Goal: Communication & Community: Answer question/provide support

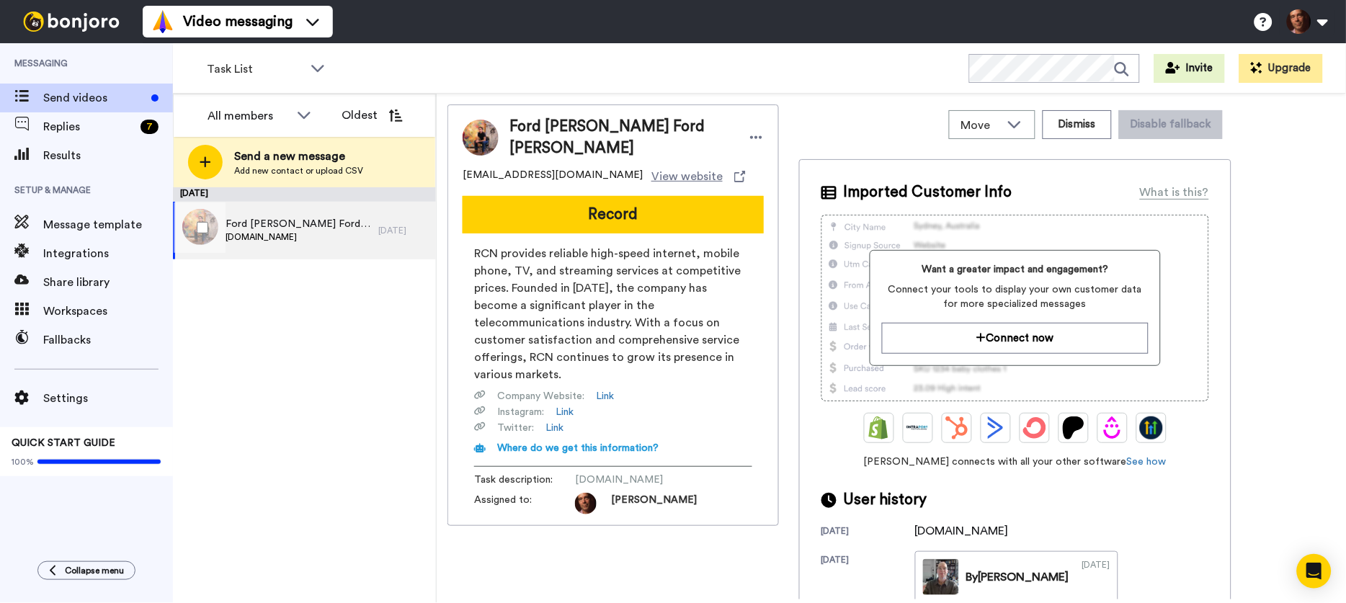
click at [303, 243] on div "Ford Crull Ford Crull www.fordcrull.com" at bounding box center [298, 230] width 146 height 27
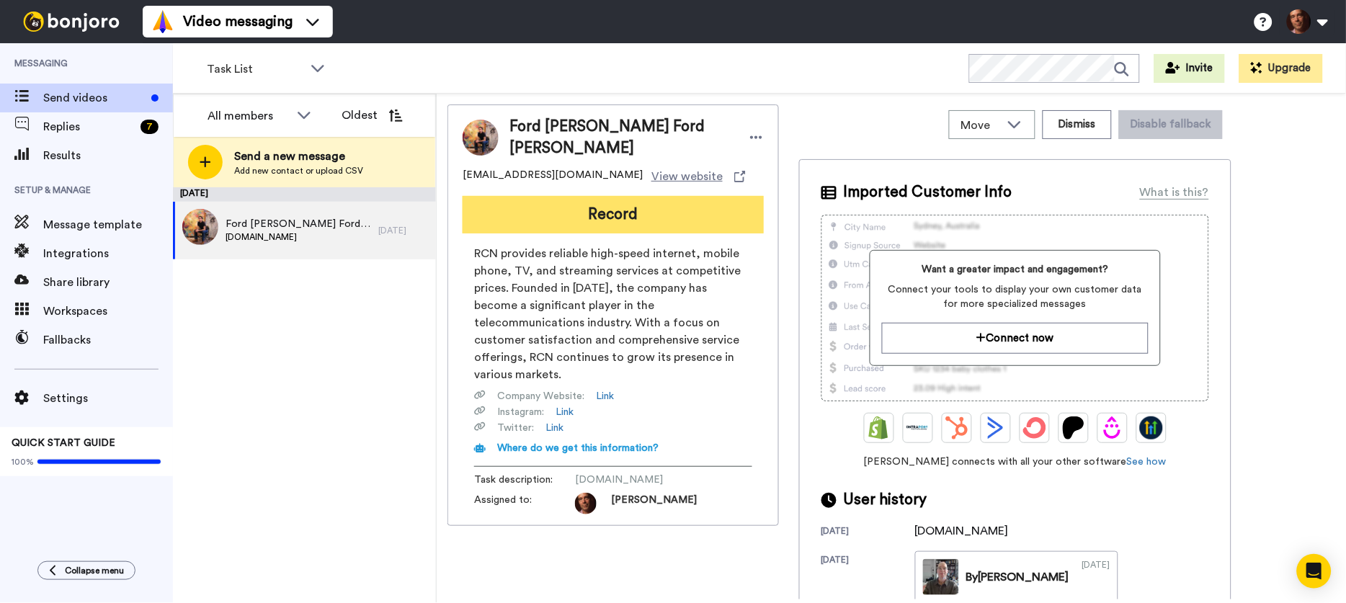
click at [563, 200] on button "Record" at bounding box center [613, 214] width 301 height 37
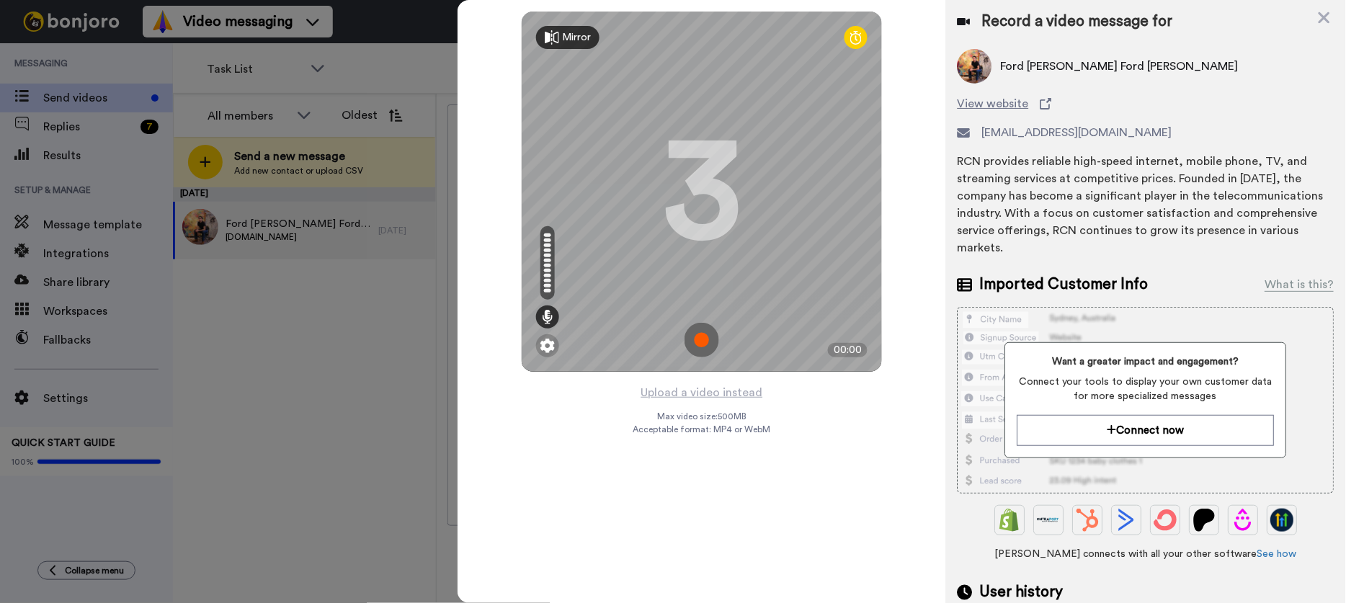
click at [702, 339] on img at bounding box center [701, 340] width 35 height 35
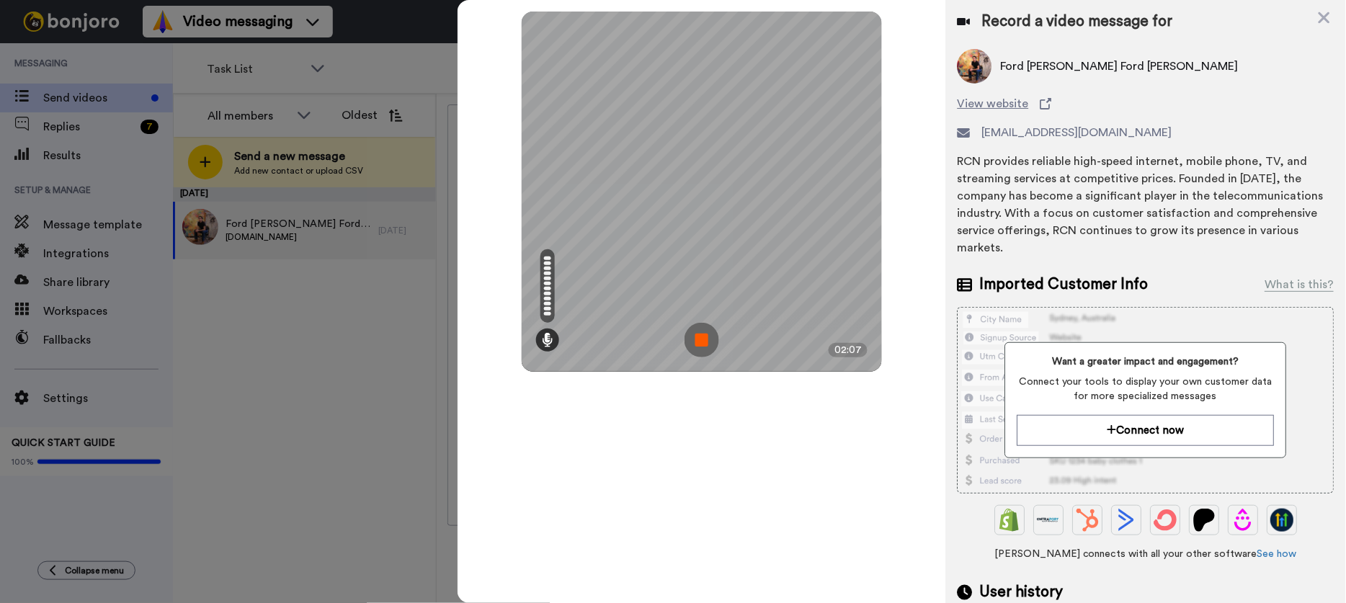
click at [701, 336] on img at bounding box center [701, 340] width 35 height 35
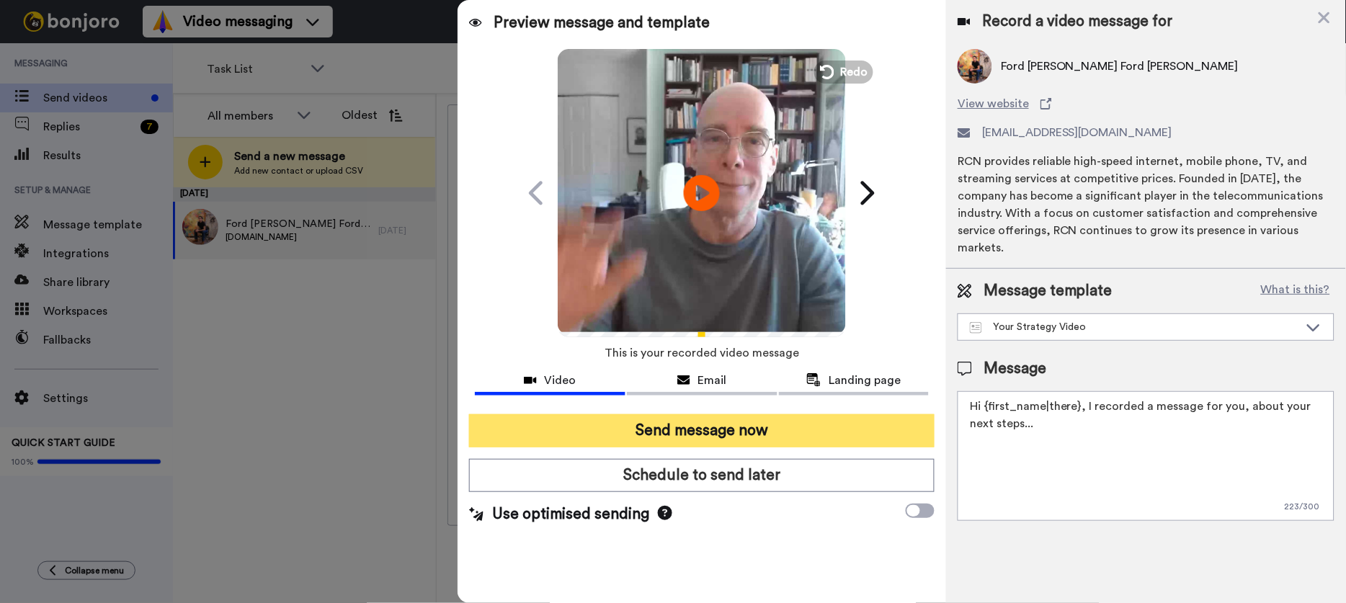
click at [736, 431] on button "Send message now" at bounding box center [701, 430] width 465 height 33
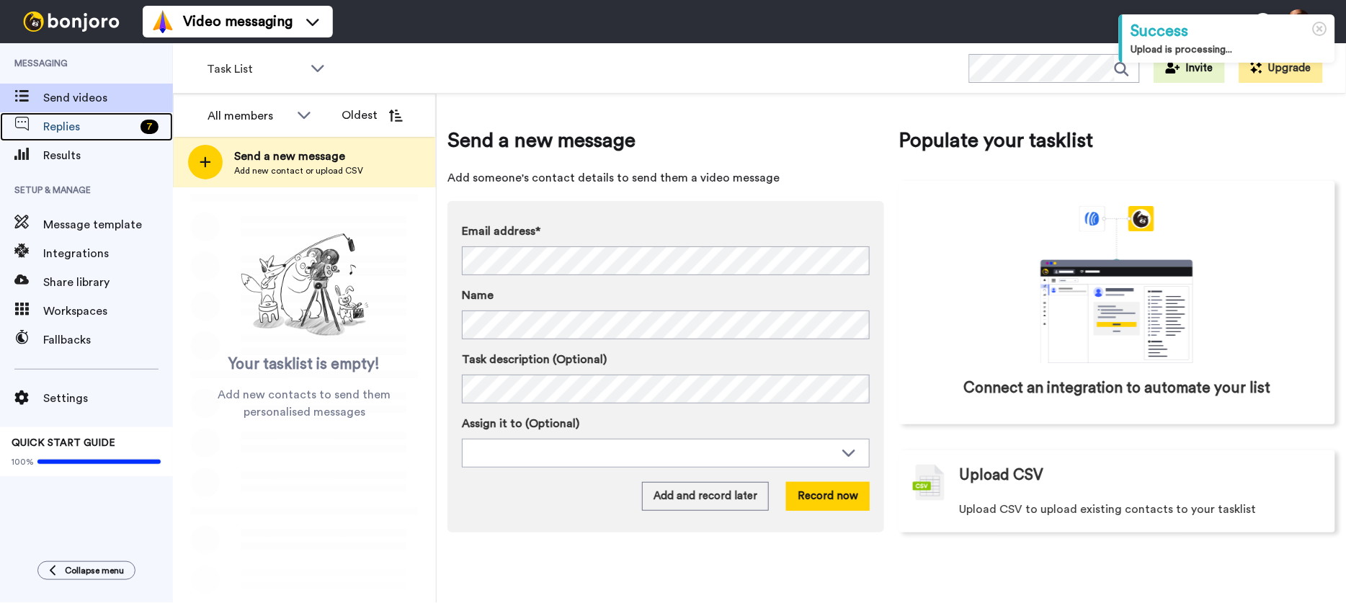
click at [104, 130] on span "Replies" at bounding box center [88, 126] width 91 height 17
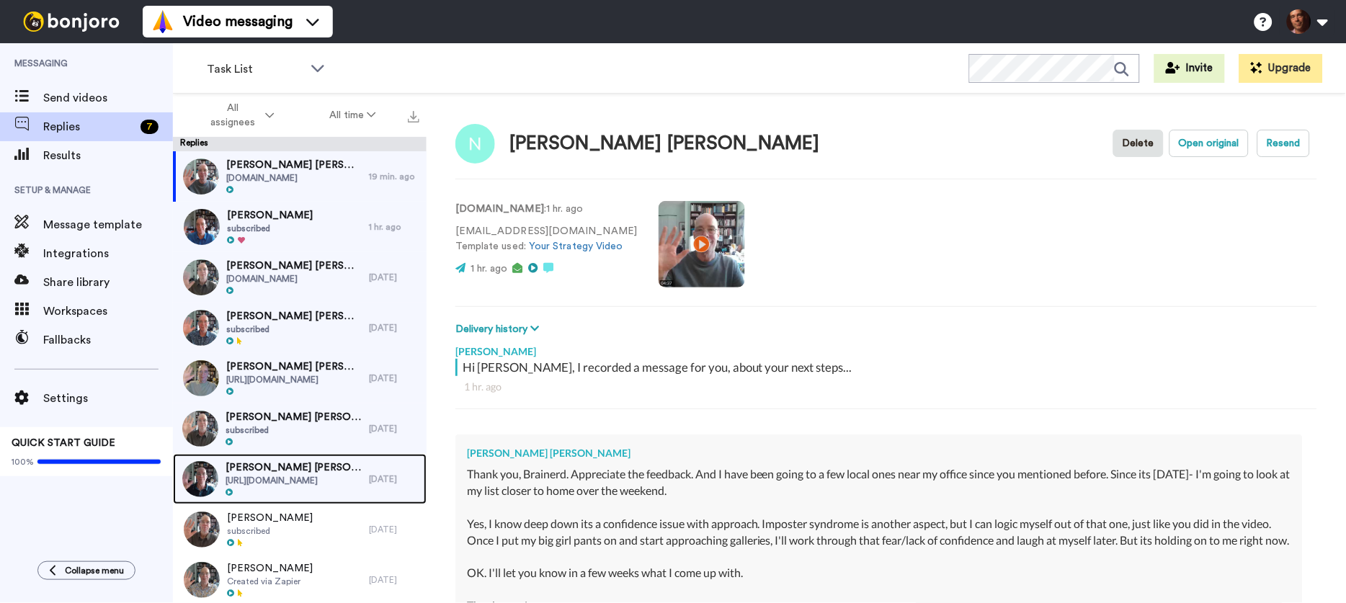
click at [317, 470] on span "Kirstine Marie Moos Kirstine Marie Moos" at bounding box center [293, 467] width 136 height 14
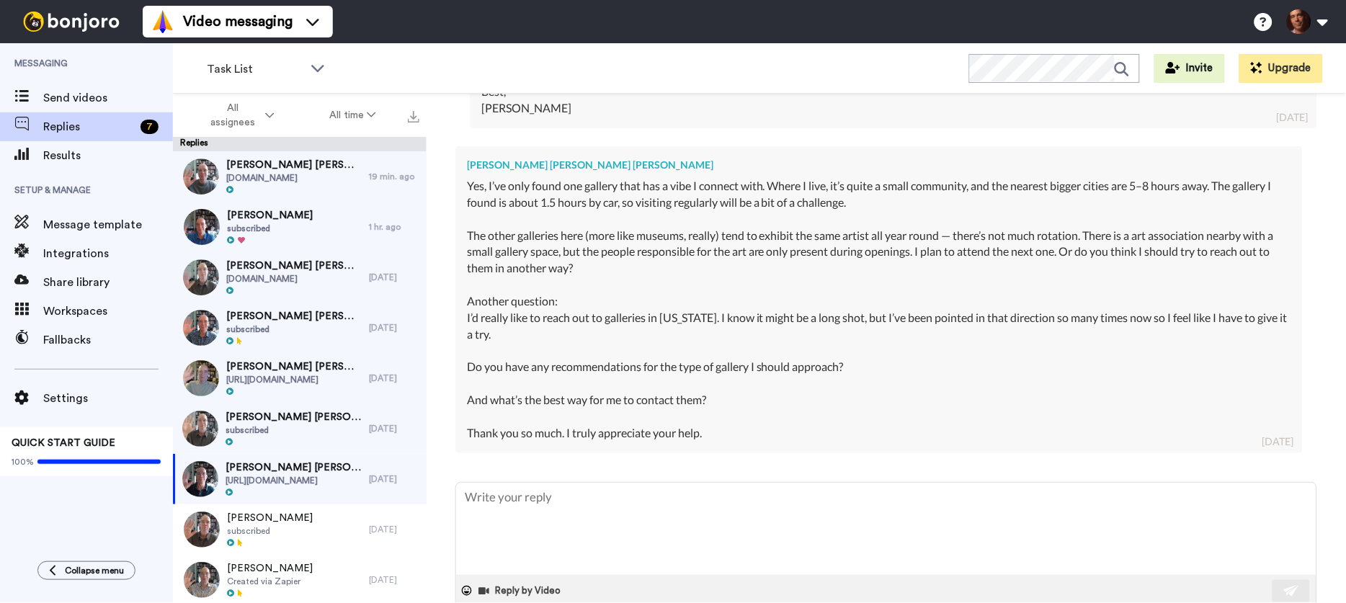
scroll to position [1653, 0]
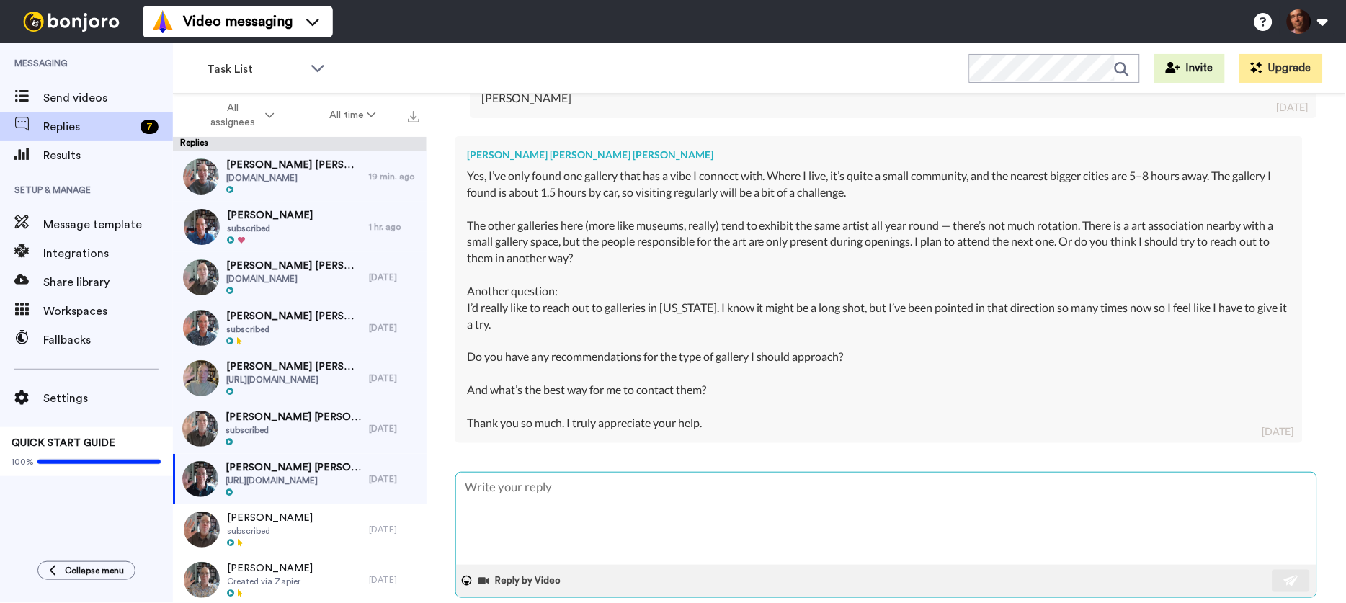
click at [591, 514] on textarea at bounding box center [886, 519] width 860 height 92
type textarea "x"
type textarea "D"
type textarea "x"
type textarea "De"
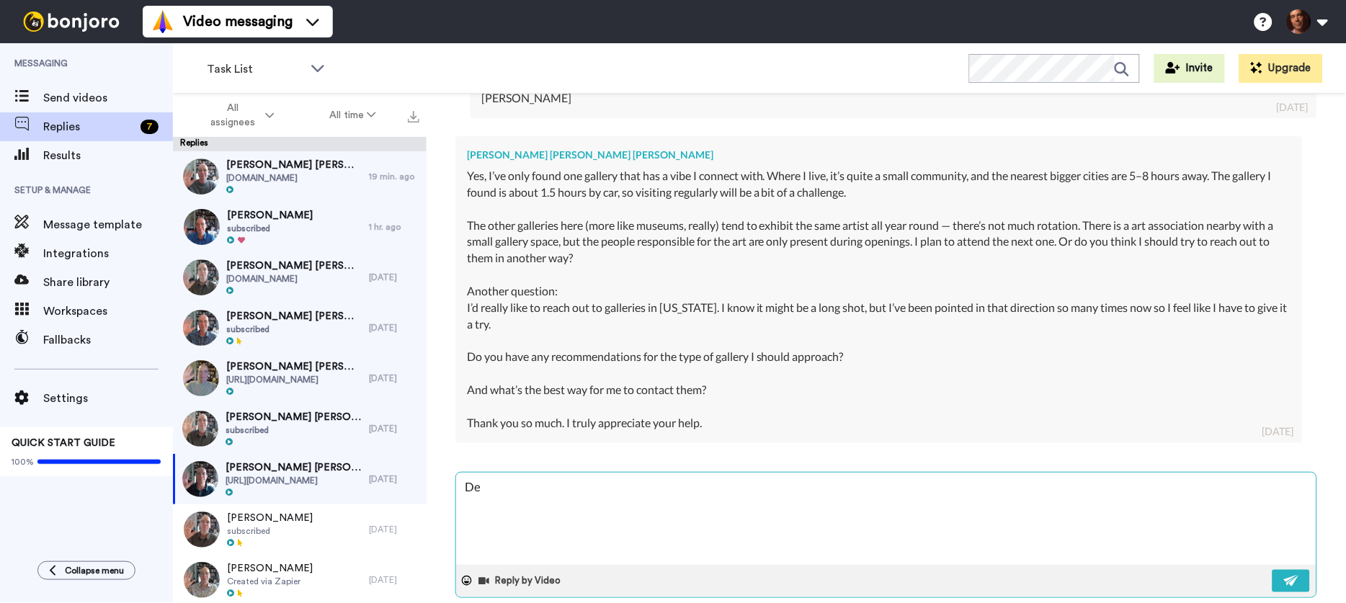
type textarea "x"
type textarea "Dea"
type textarea "x"
type textarea "Dear"
type textarea "x"
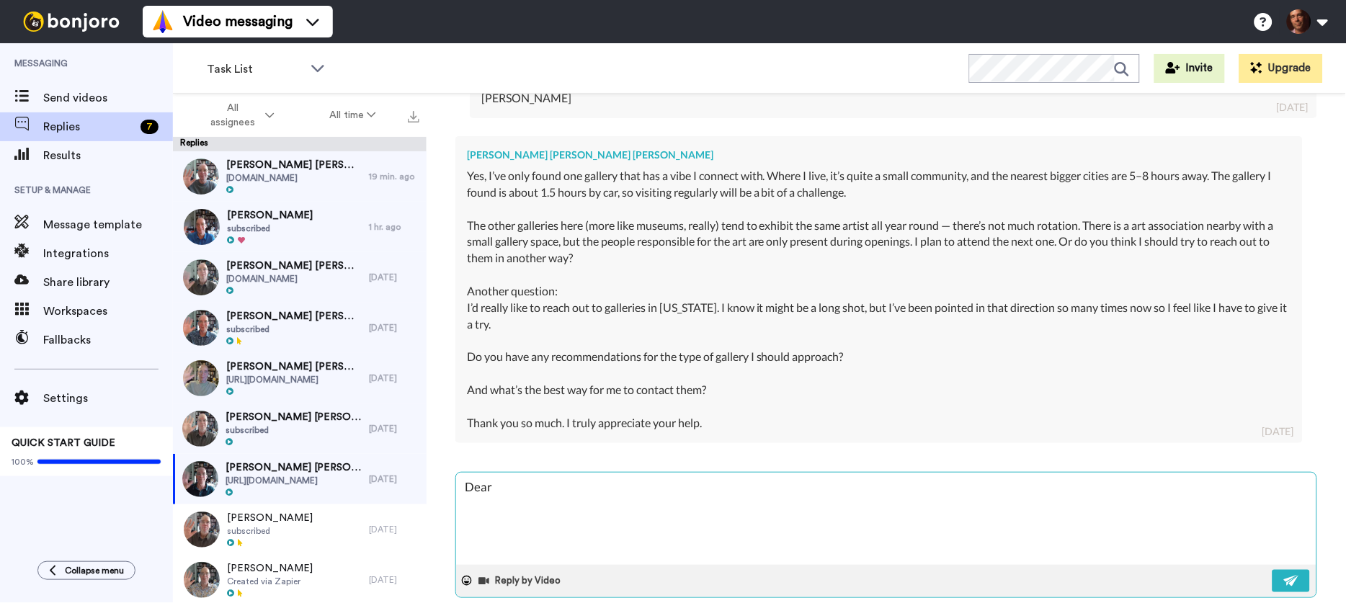
type textarea "Dear"
type textarea "x"
type textarea "Dear K"
type textarea "x"
type textarea "Dear Ki"
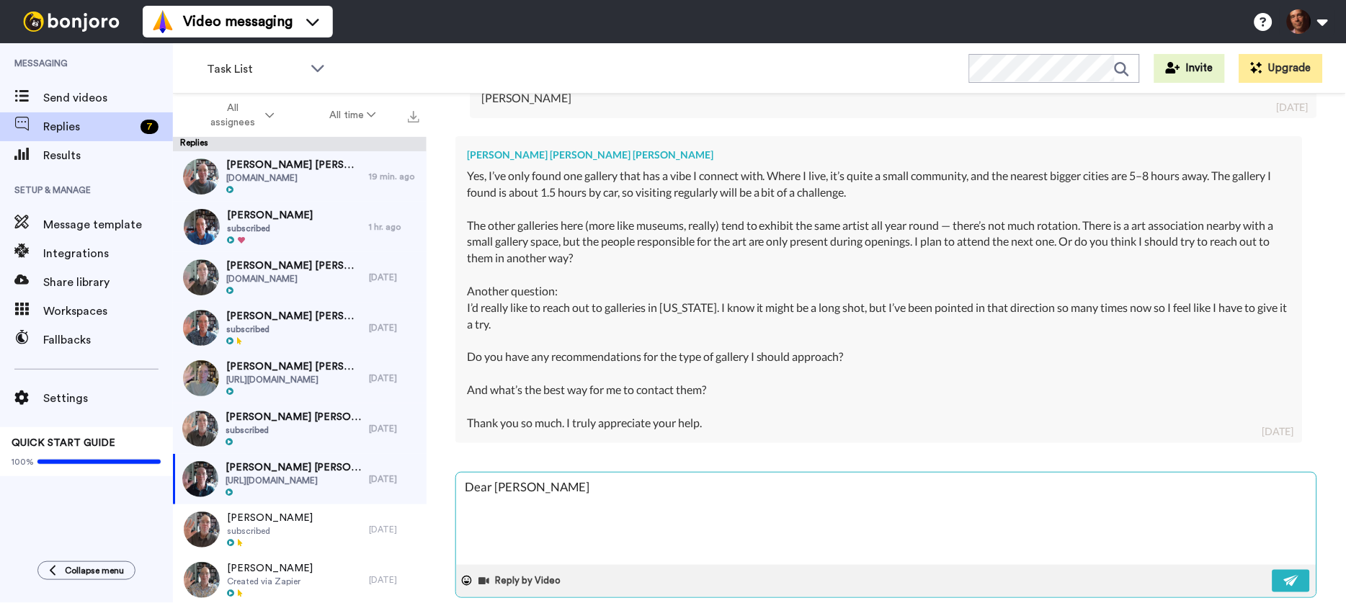
type textarea "x"
type textarea "Dear Kir"
type textarea "x"
type textarea "Dear Kirstin"
type textarea "x"
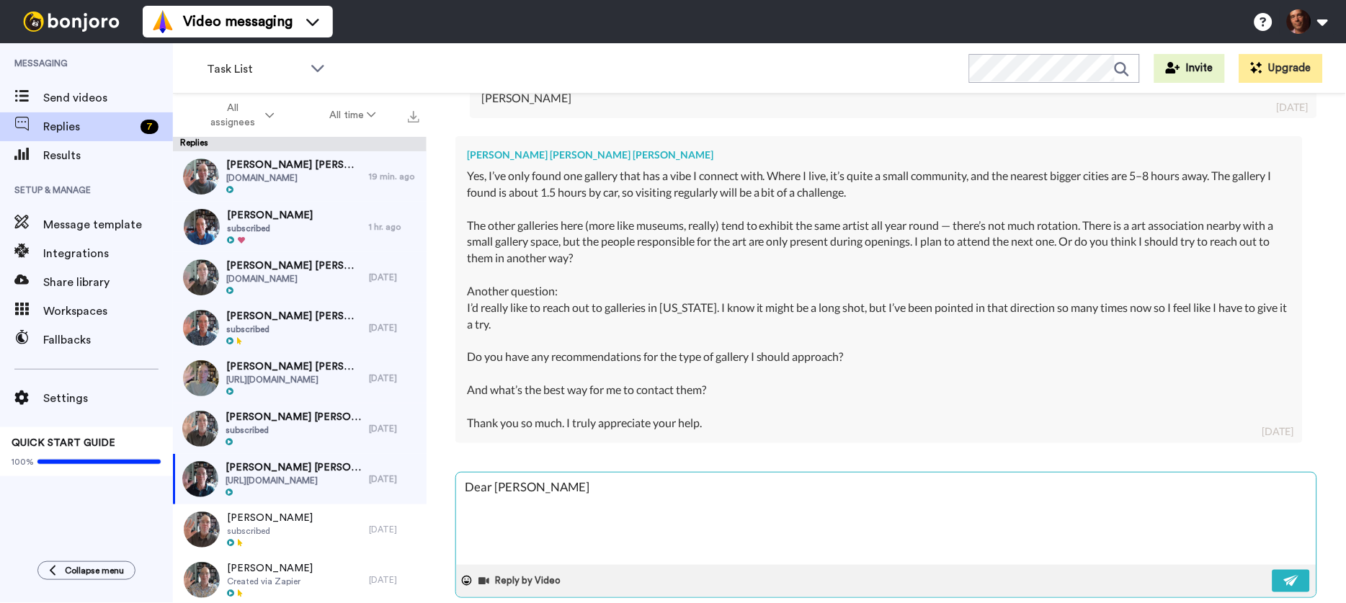
type textarea "Dear Kirstine"
type textarea "x"
type textarea "Dear Kirstine,"
type textarea "x"
type textarea "Dear Kirstine,"
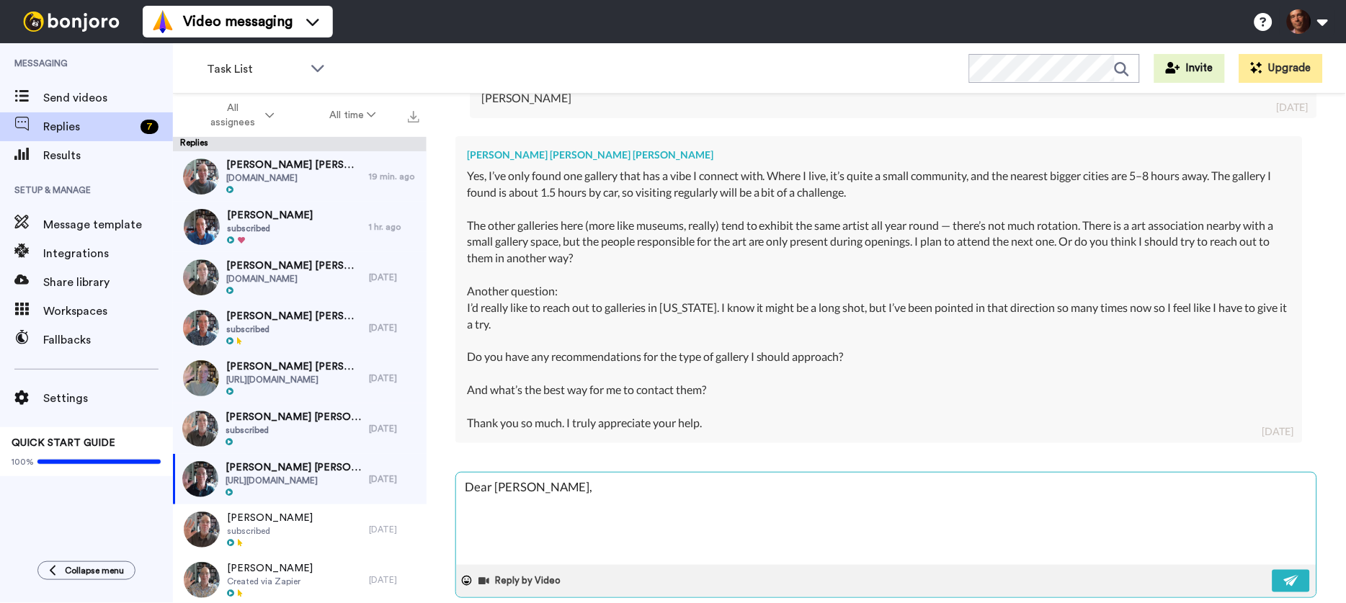
type textarea "x"
type textarea "Dear Kirstine, Y"
type textarea "x"
type textarea "Dear Kirstine, Ye"
type textarea "x"
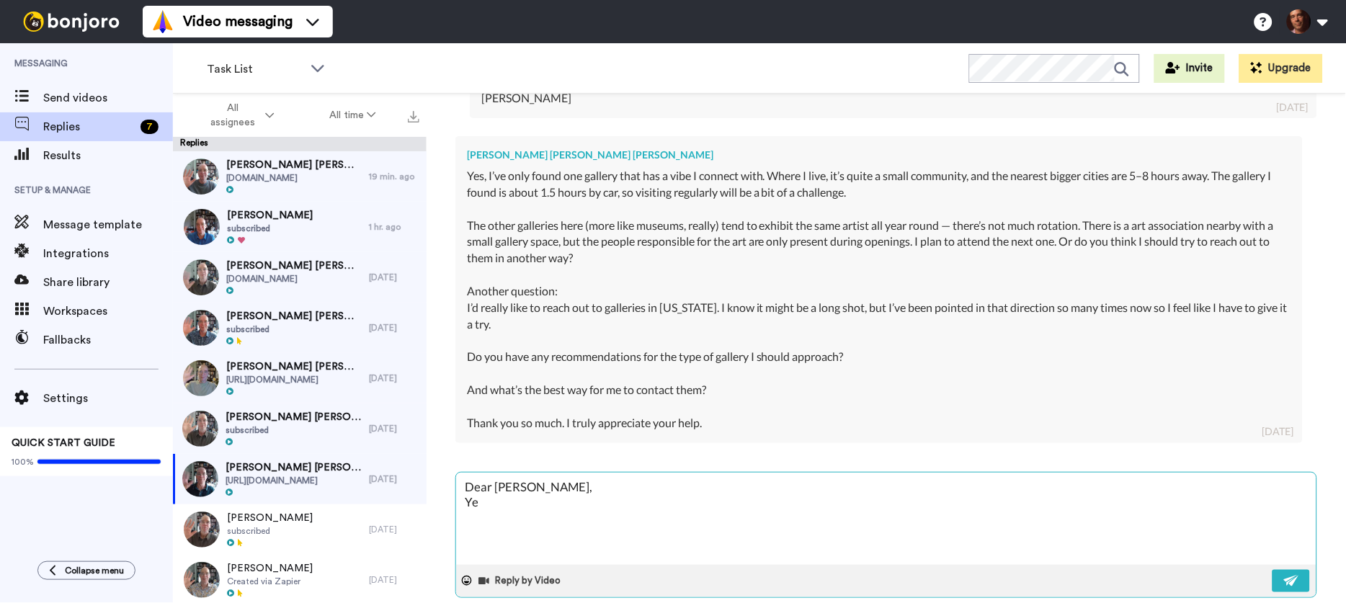
type textarea "Dear Kirstine, Yes"
type textarea "x"
type textarea "Dear Kirstine, Yes,"
type textarea "x"
type textarea "Dear Kirstine, Yes,"
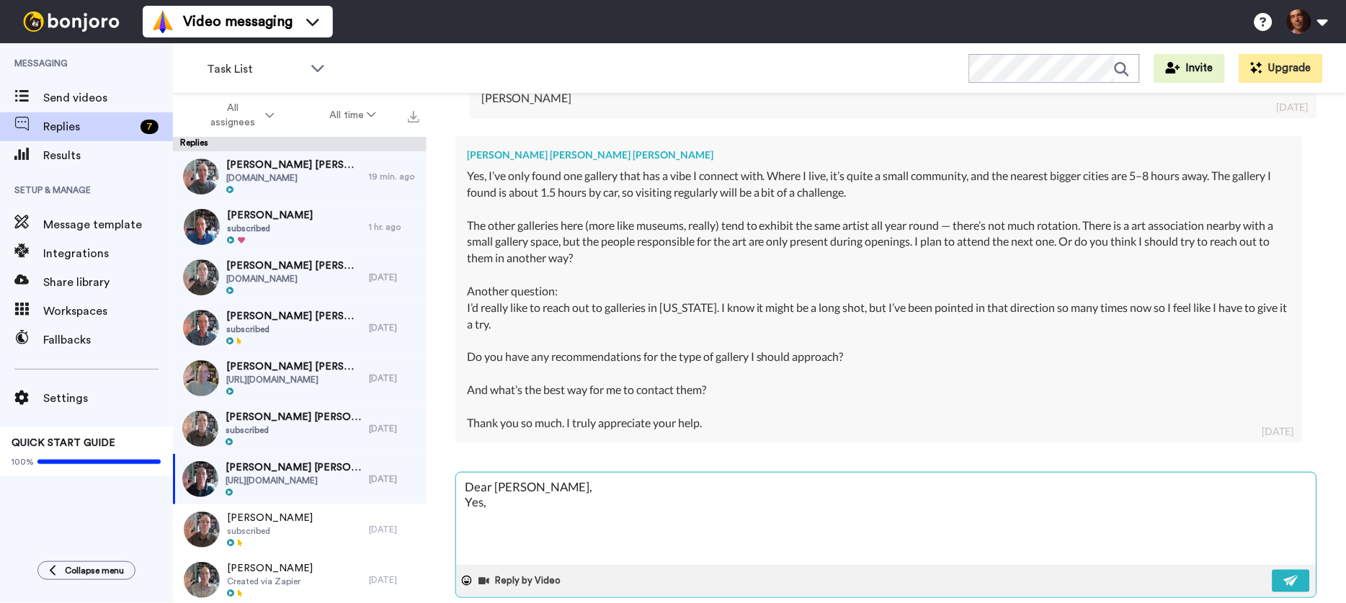
type textarea "x"
type textarea "Dear Kirstine, Yes, i"
type textarea "x"
type textarea "Dear Kirstine, Yes, it"
type textarea "x"
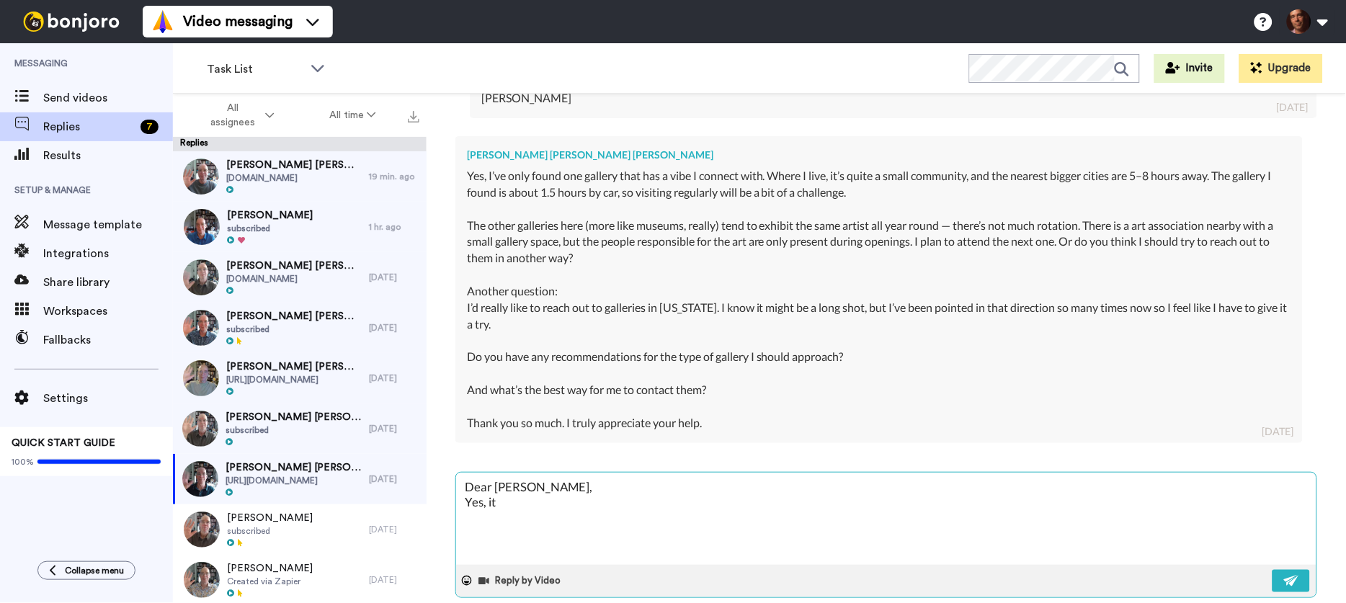
type textarea "Dear Kirstine, Yes, it"
type textarea "x"
type textarea "Dear Kirstine, Yes, it i"
type textarea "x"
type textarea "Dear Kirstine, Yes, it is"
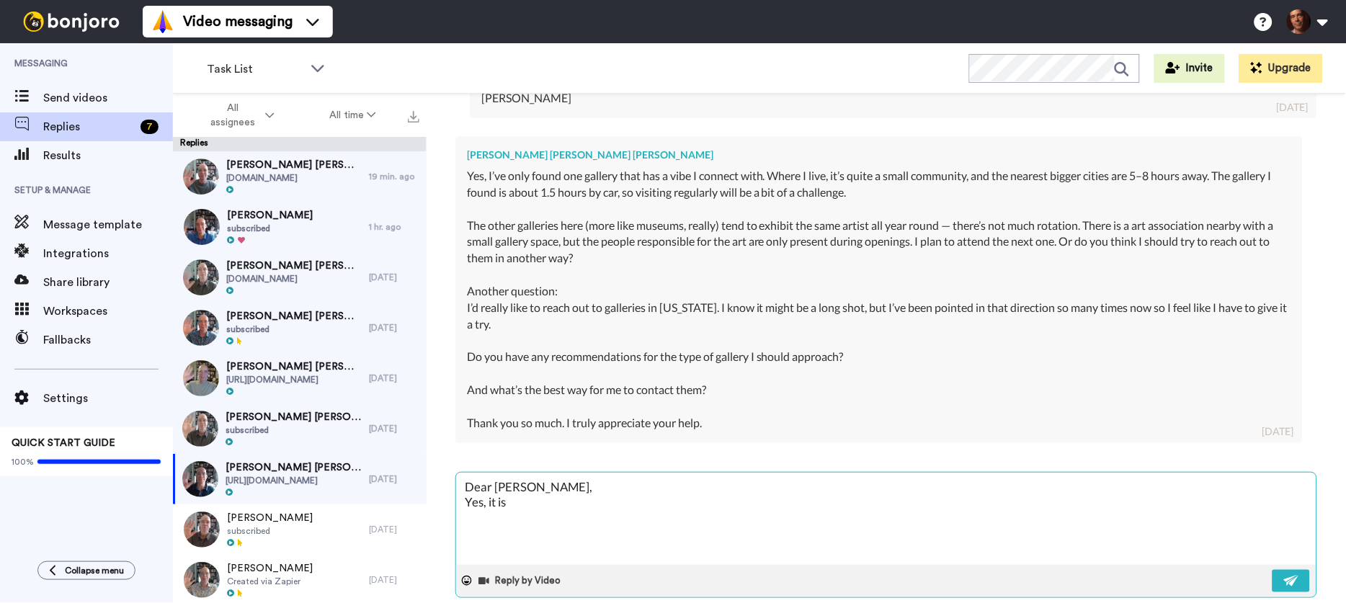
type textarea "x"
type textarea "Dear Kirstine, Yes, it is"
type textarea "x"
type textarea "Dear Kirstine, Yes, it is a"
type textarea "x"
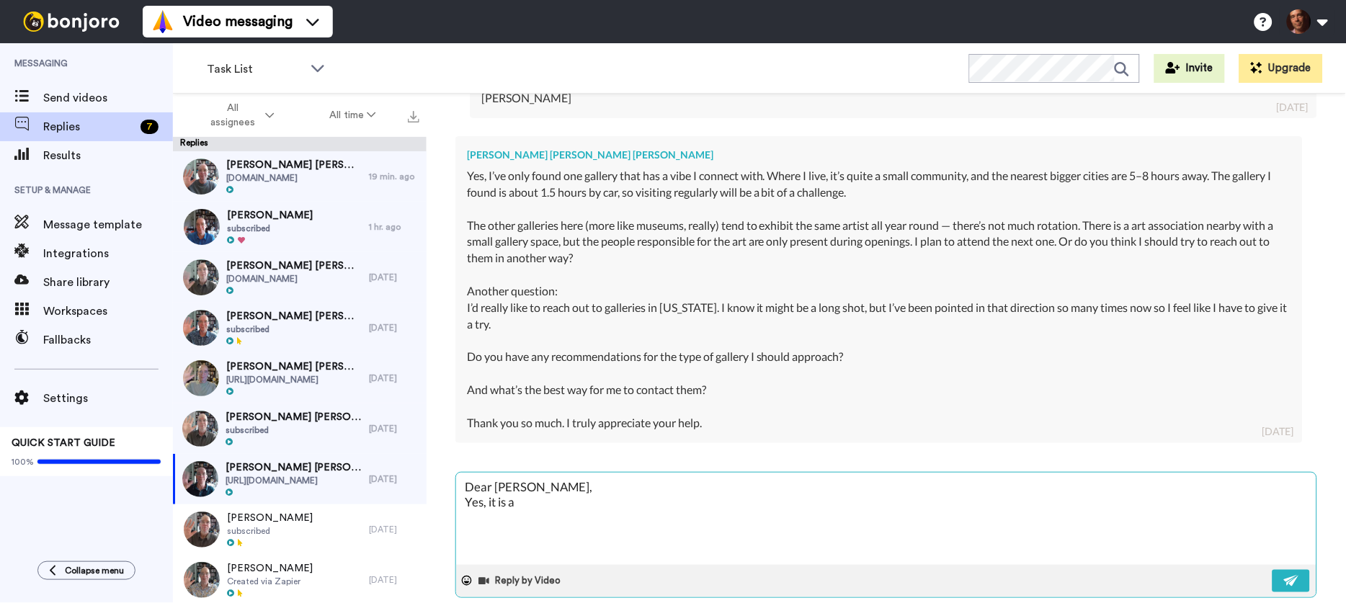
type textarea "Dear Kirstine, Yes, it is al"
type textarea "x"
type textarea "Dear Kirstine, Yes, it is all"
type textarea "x"
type textarea "Dear Kirstine, Yes, it is all"
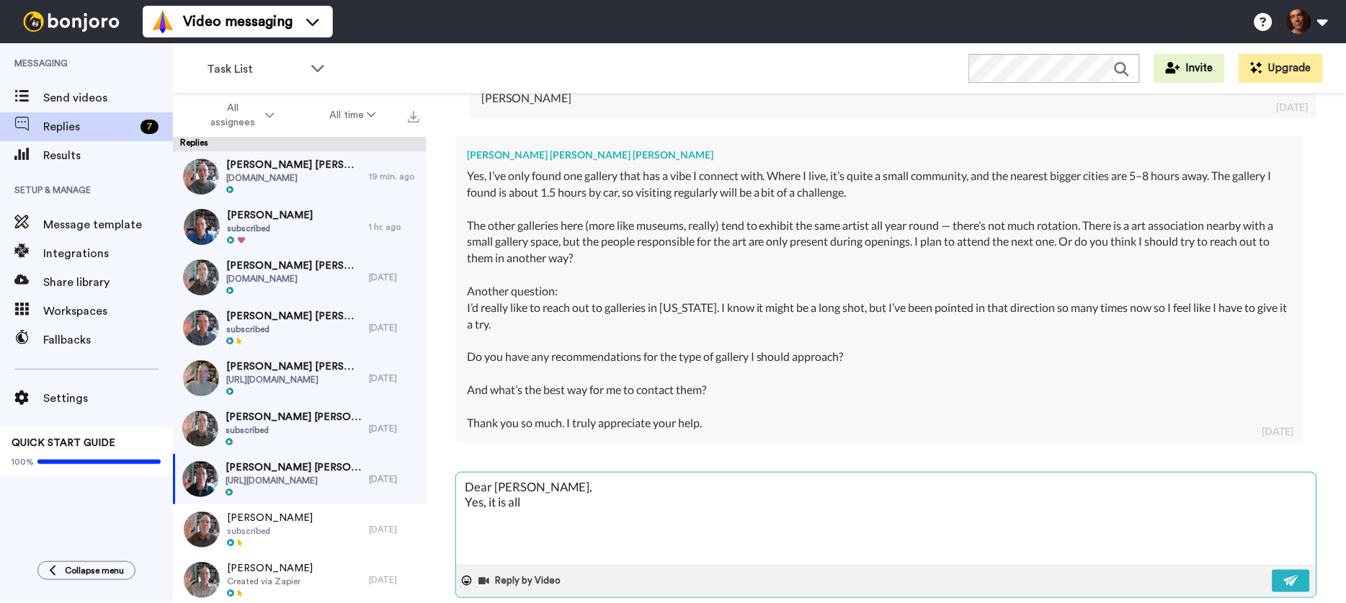
type textarea "x"
type textarea "Dear Kirstine, Yes, it is all a"
type textarea "x"
type textarea "Dear Kirstine, Yes, it is all ab"
type textarea "x"
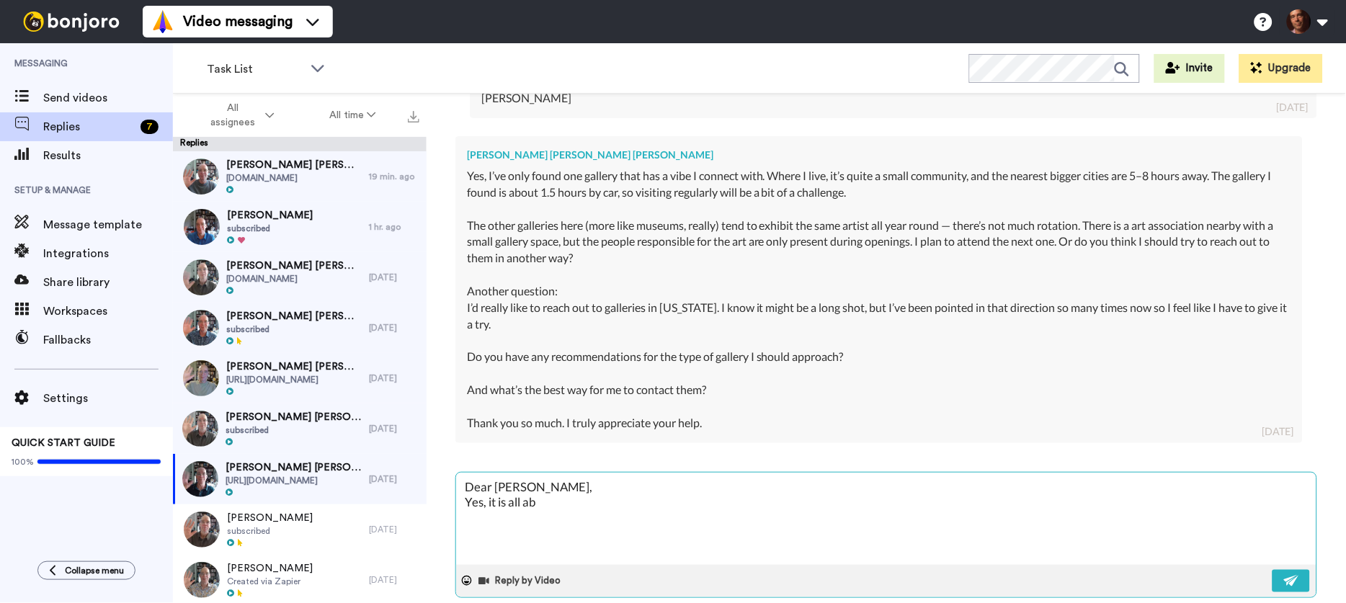
type textarea "Dear Kirstine, Yes, it is all abo"
type textarea "x"
type textarea "Dear Kirstine, Yes, it is all abou"
type textarea "x"
type textarea "Dear Kirstine, Yes, it is all about"
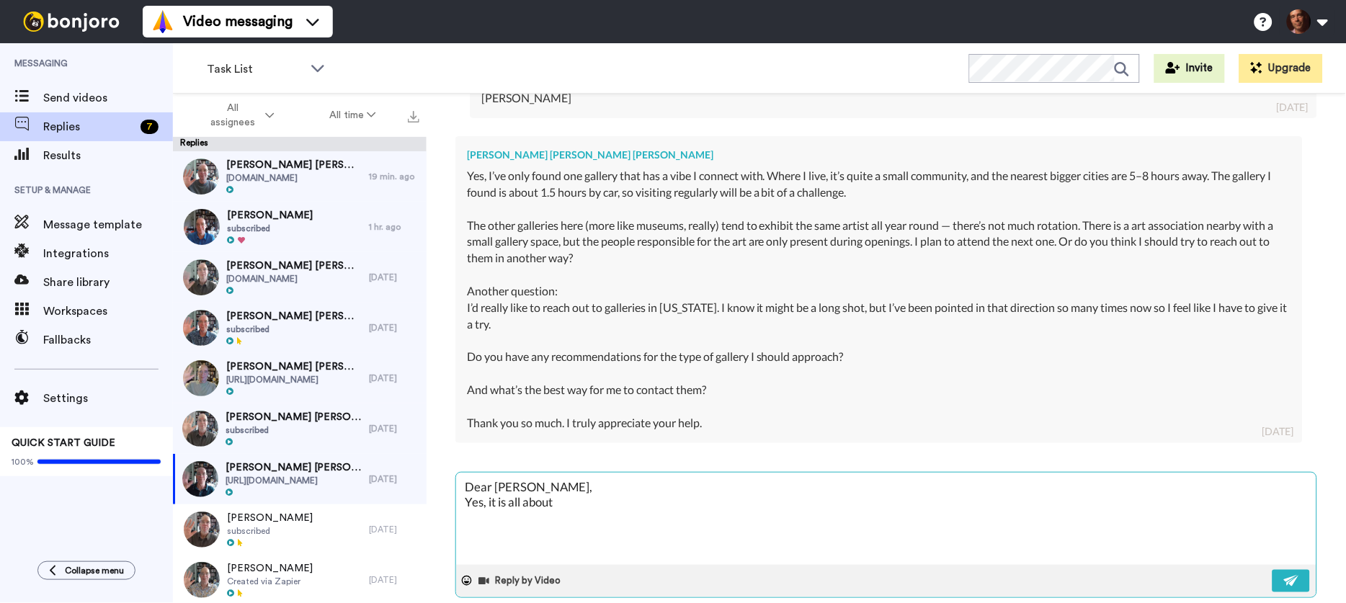
type textarea "x"
type textarea "Dear Kirstine, Yes, it is all about"
type textarea "x"
type textarea "Dear Kirstine, Yes, it is all about c"
type textarea "x"
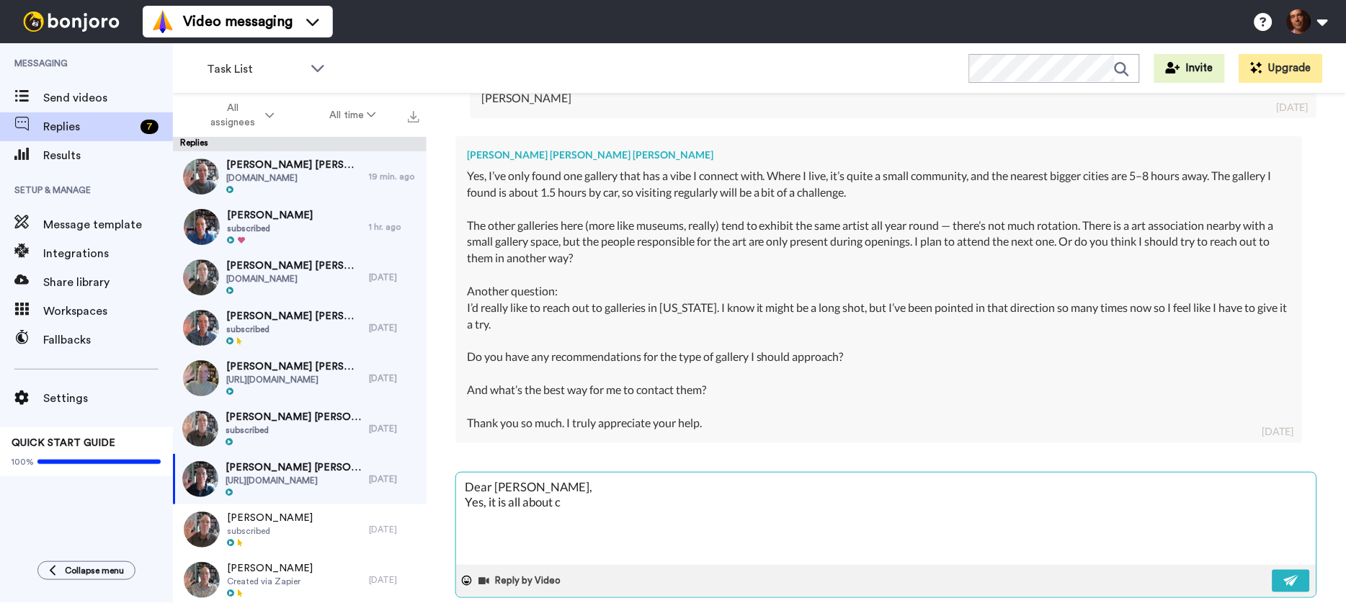
type textarea "Dear Kirstine, Yes, it is all about co"
type textarea "x"
type textarea "Dear Kirstine, Yes, it is all about col"
type textarea "x"
type textarea "Dear Kirstine, Yes, it is all about coll"
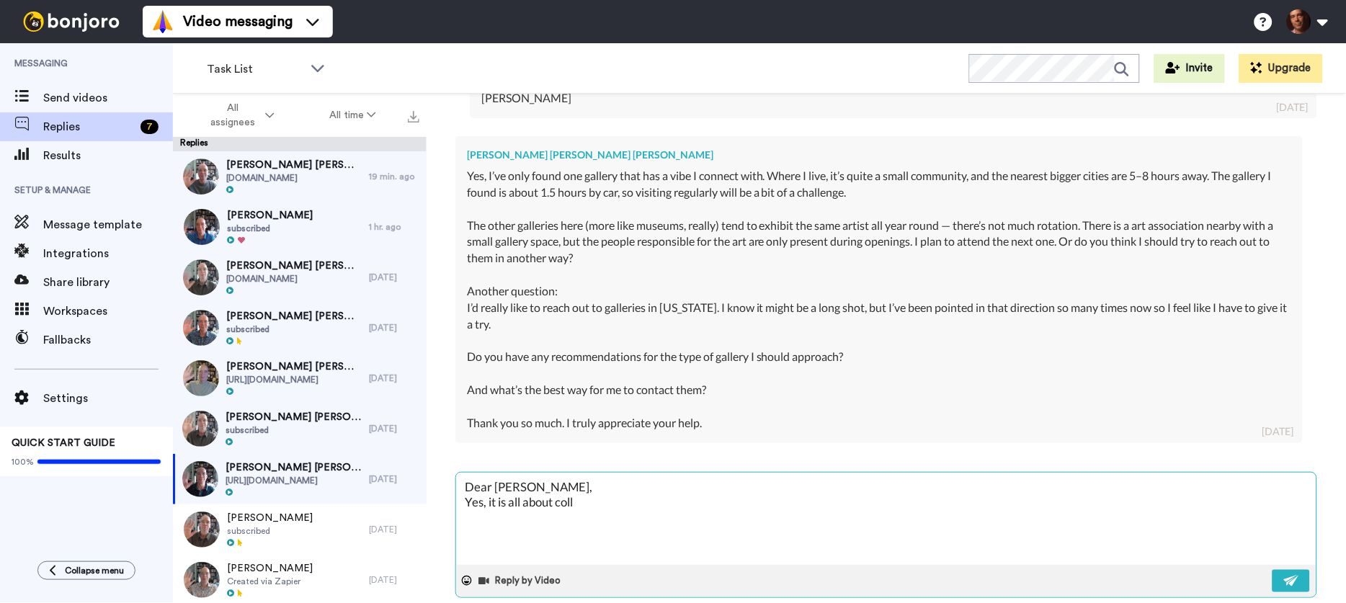
type textarea "x"
type textarea "Dear Kirstine, Yes, it is all about colle"
type textarea "x"
type textarea "Dear Kirstine, Yes, it is all about collec"
type textarea "x"
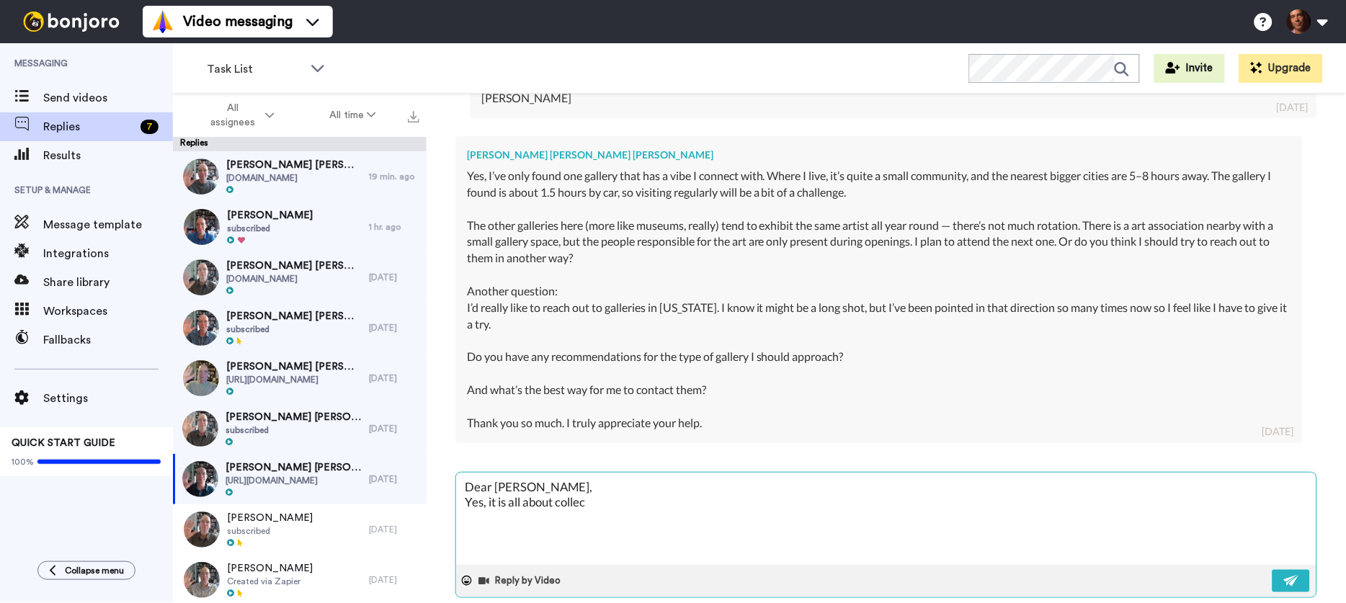
type textarea "Dear Kirstine, Yes, it is all about collect"
type textarea "x"
type textarea "Dear Kirstine, Yes, it is all about collecti"
type textarea "x"
type textarea "Dear Kirstine, Yes, it is all about collectio"
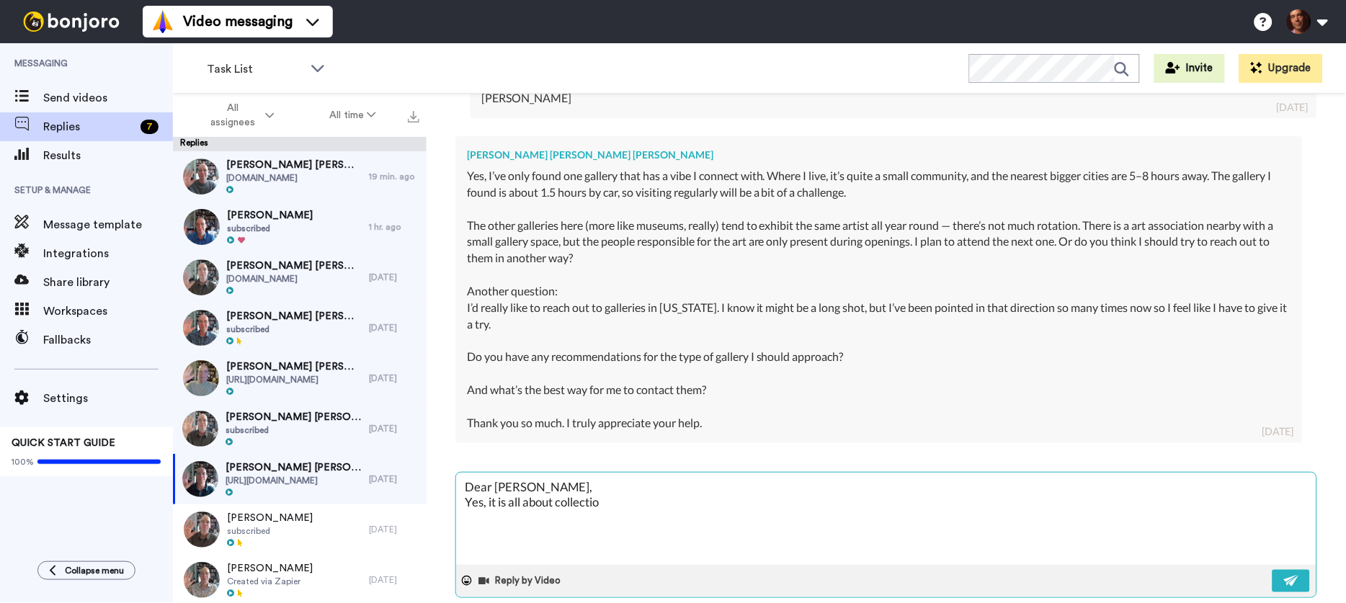
type textarea "x"
type textarea "Dear Kirstine, Yes, it is all about collecti"
type textarea "x"
type textarea "Dear Kirstine, Yes, it is all about collect"
type textarea "x"
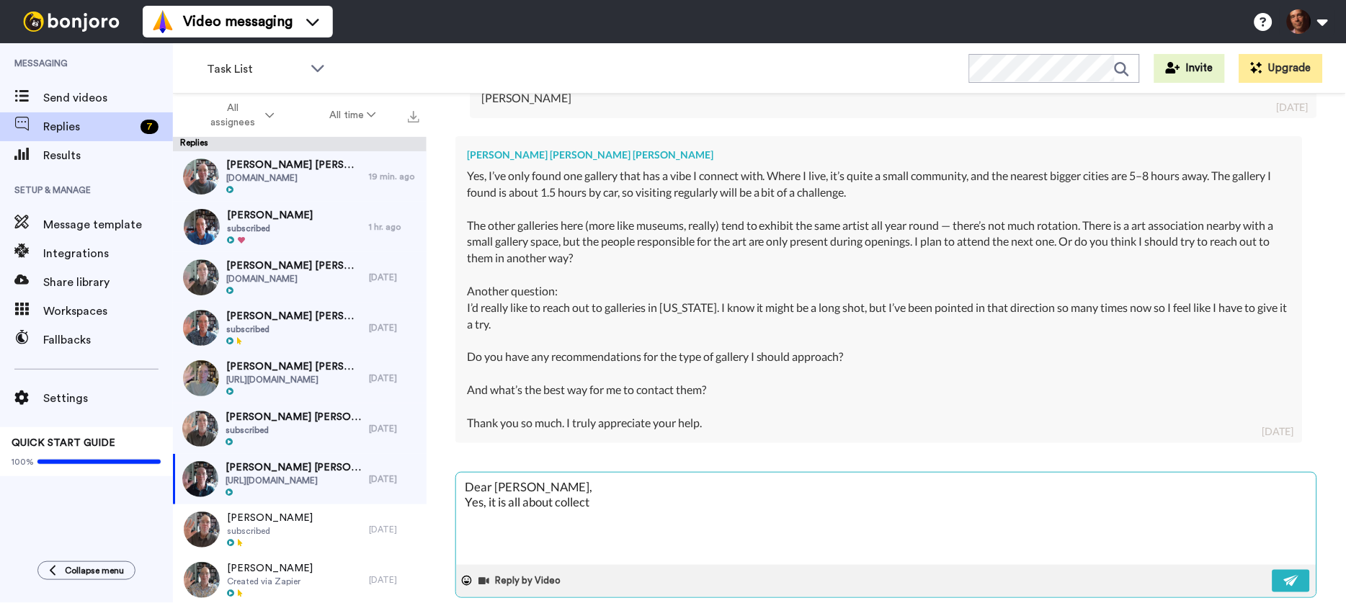
type textarea "Dear Kirstine, Yes, it is all about collec"
type textarea "x"
type textarea "Dear Kirstine, Yes, it is all about colle"
type textarea "x"
type textarea "Dear Kirstine, Yes, it is all about coll"
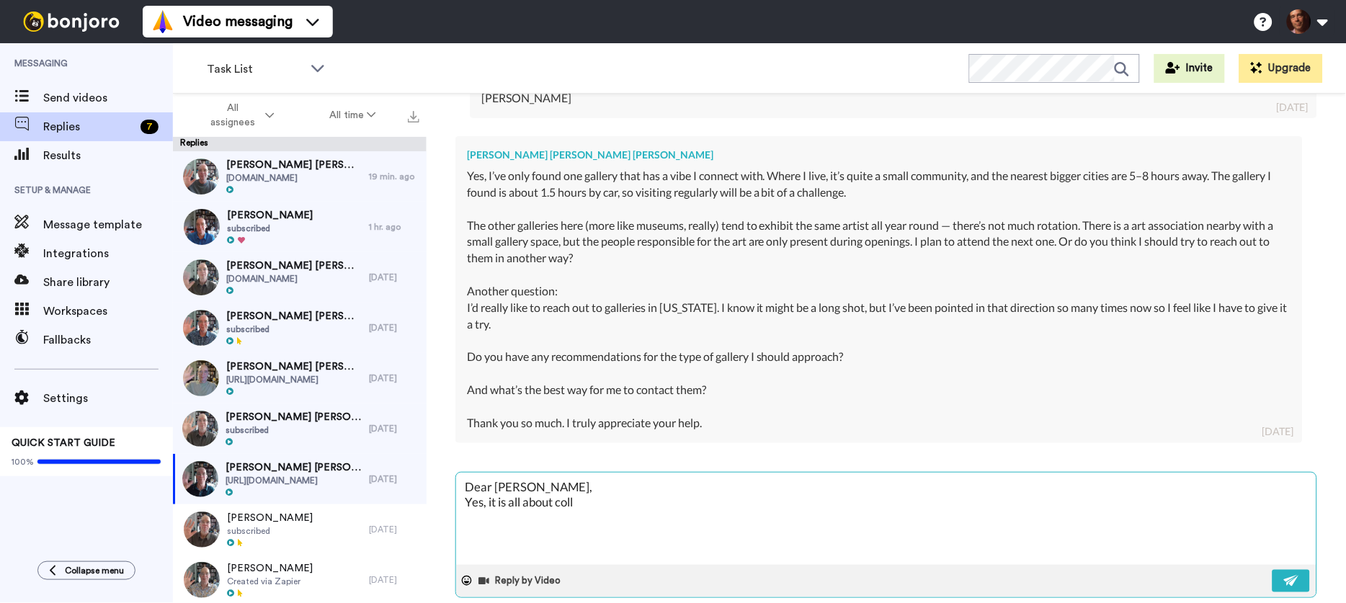
type textarea "x"
type textarea "Dear Kirstine, Yes, it is all about col"
type textarea "x"
type textarea "Dear Kirstine, Yes, it is all about co"
type textarea "x"
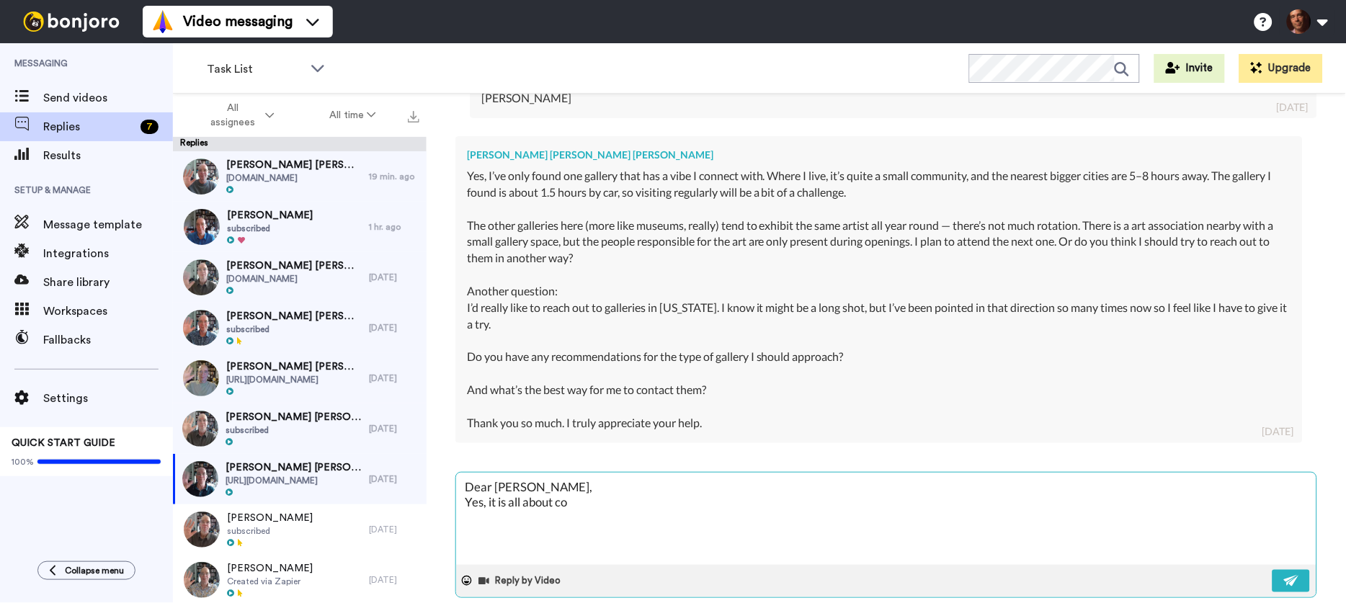
type textarea "Dear Kirstine, Yes, it is all about c"
type textarea "x"
type textarea "Dear Kirstine, Yes, it is all about"
type textarea "x"
type textarea "Dear Kirstine, Yes, it is all about r"
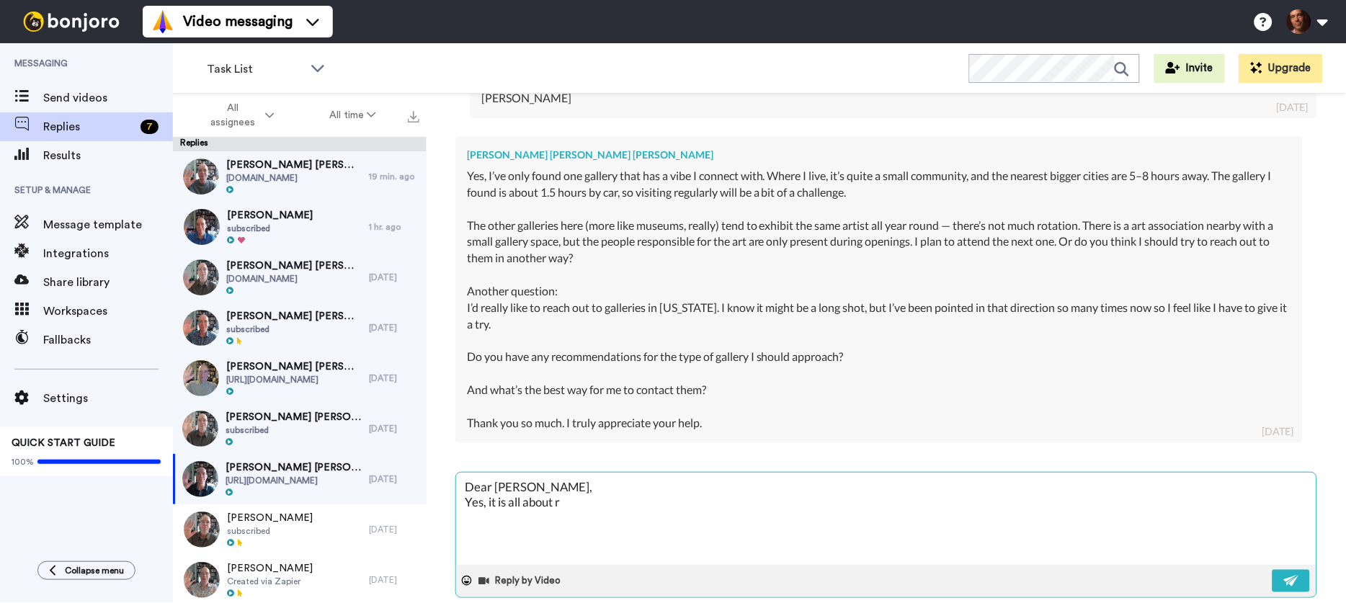
type textarea "x"
type textarea "Dear Kirstine, Yes, it is all about re"
type textarea "x"
type textarea "Dear Kirstine, Yes, it is all about rel"
type textarea "x"
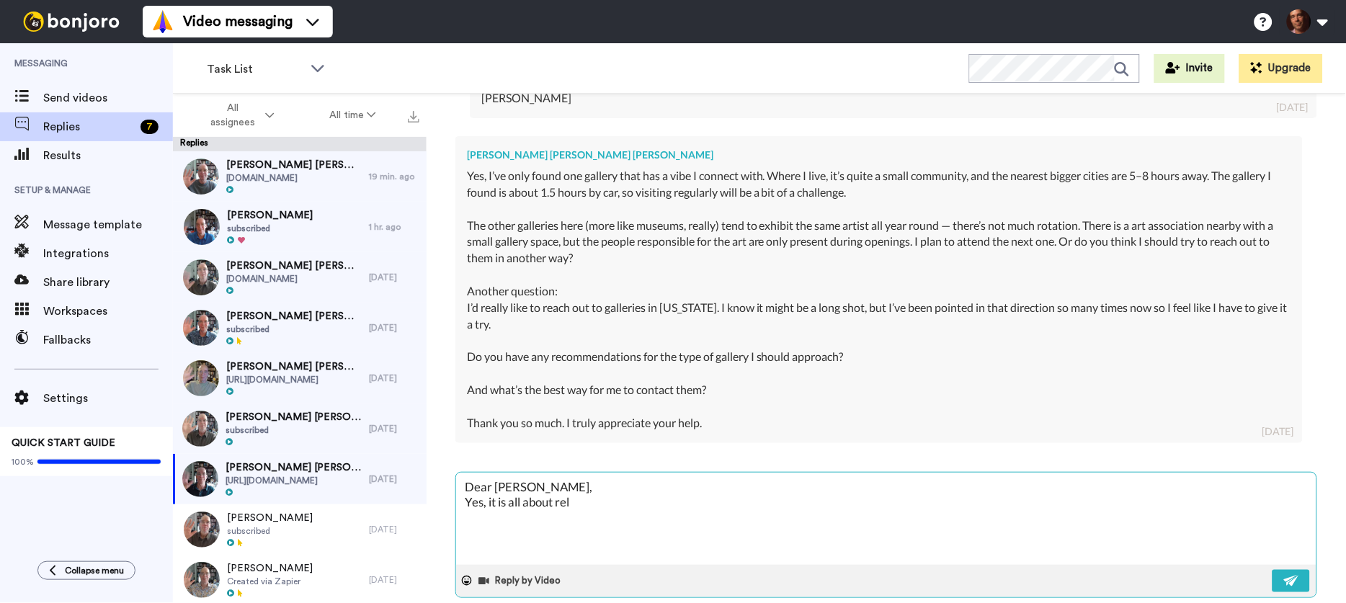
type textarea "Dear Kirstine, Yes, it is all about rela"
type textarea "x"
type textarea "Dear Kirstine, Yes, it is all about relat"
type textarea "x"
type textarea "Dear Kirstine, Yes, it is all about relati"
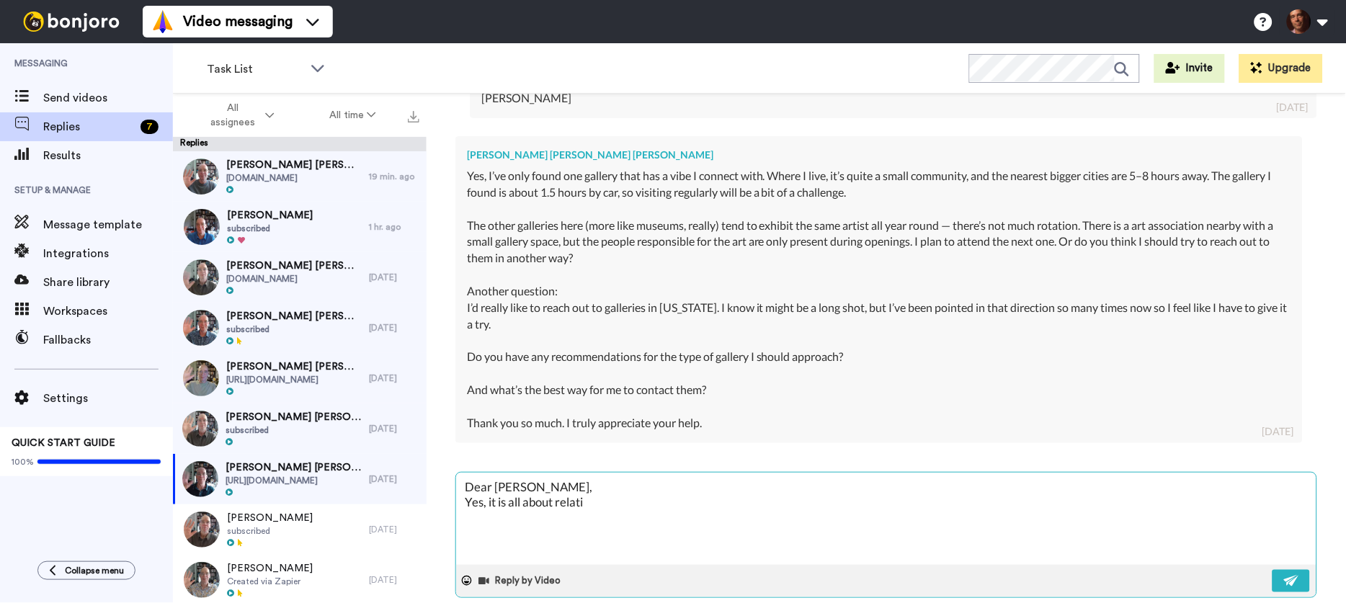
type textarea "x"
type textarea "Dear Kirstine, Yes, it is all about relatio"
type textarea "x"
type textarea "Dear Kirstine, Yes, it is all about relation"
type textarea "x"
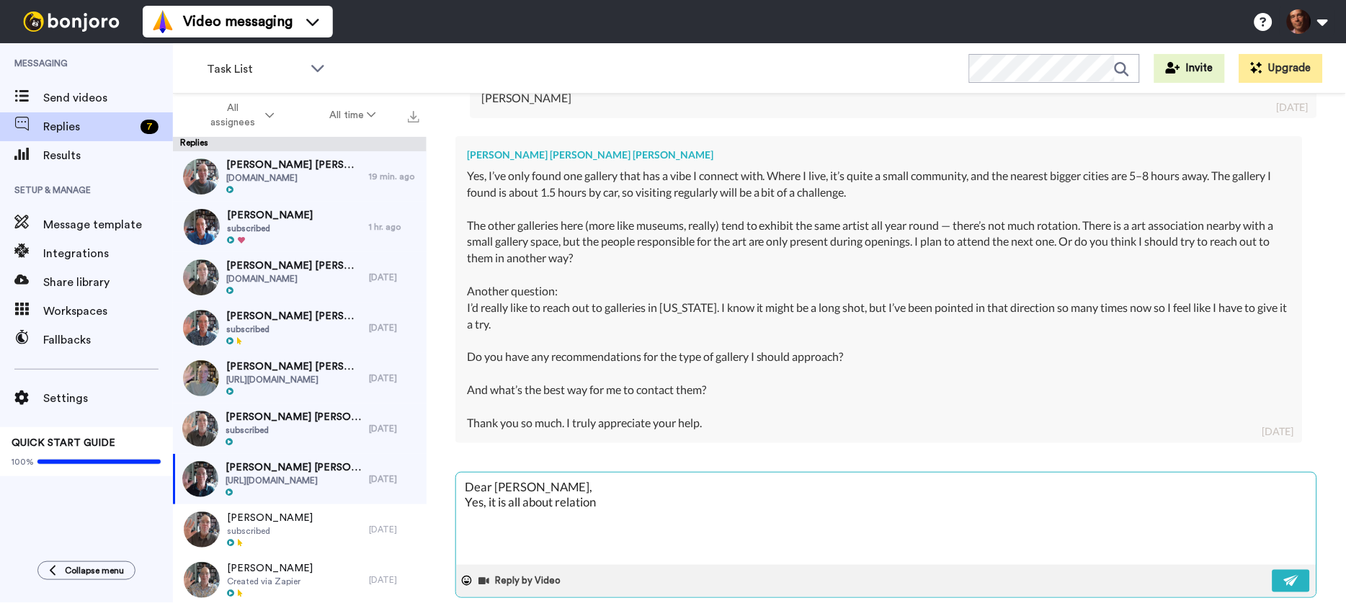
type textarea "Dear Kirstine, Yes, it is all about relations"
type textarea "x"
type textarea "Dear Kirstine, Yes, it is all about relationsj"
type textarea "x"
type textarea "Dear Kirstine, Yes, it is all about relations"
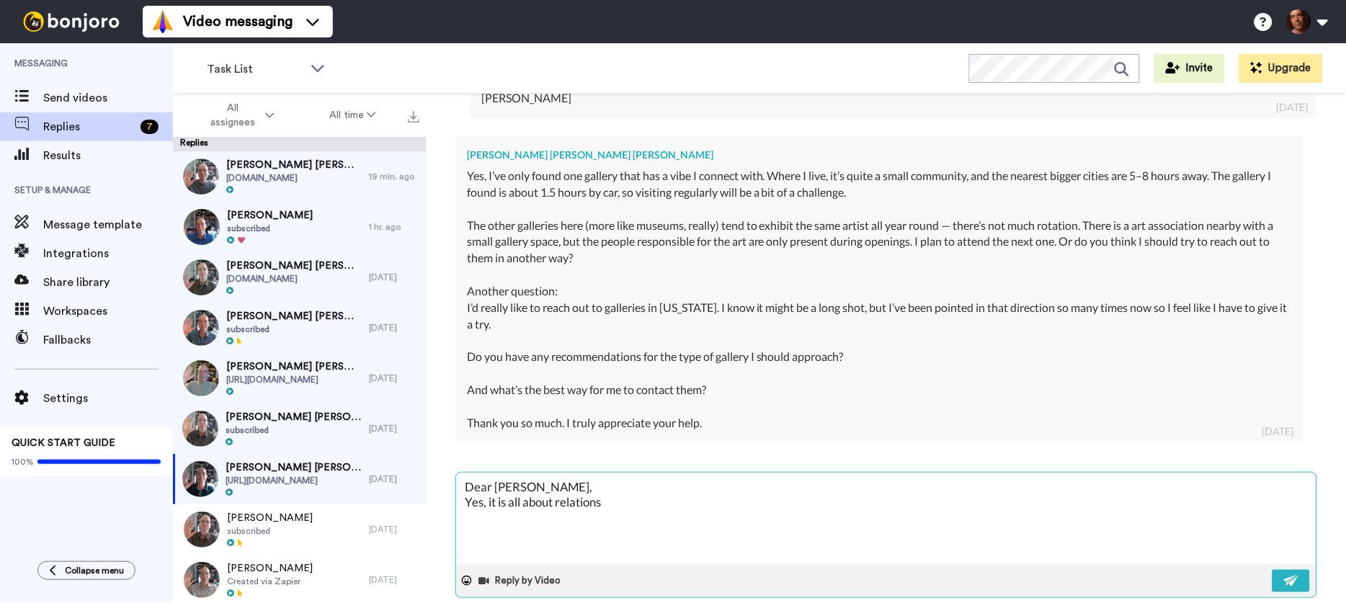
type textarea "x"
type textarea "Dear Kirstine, Yes, it is all about relationsh"
type textarea "x"
type textarea "Dear Kirstine, Yes, it is all about relationshi"
type textarea "x"
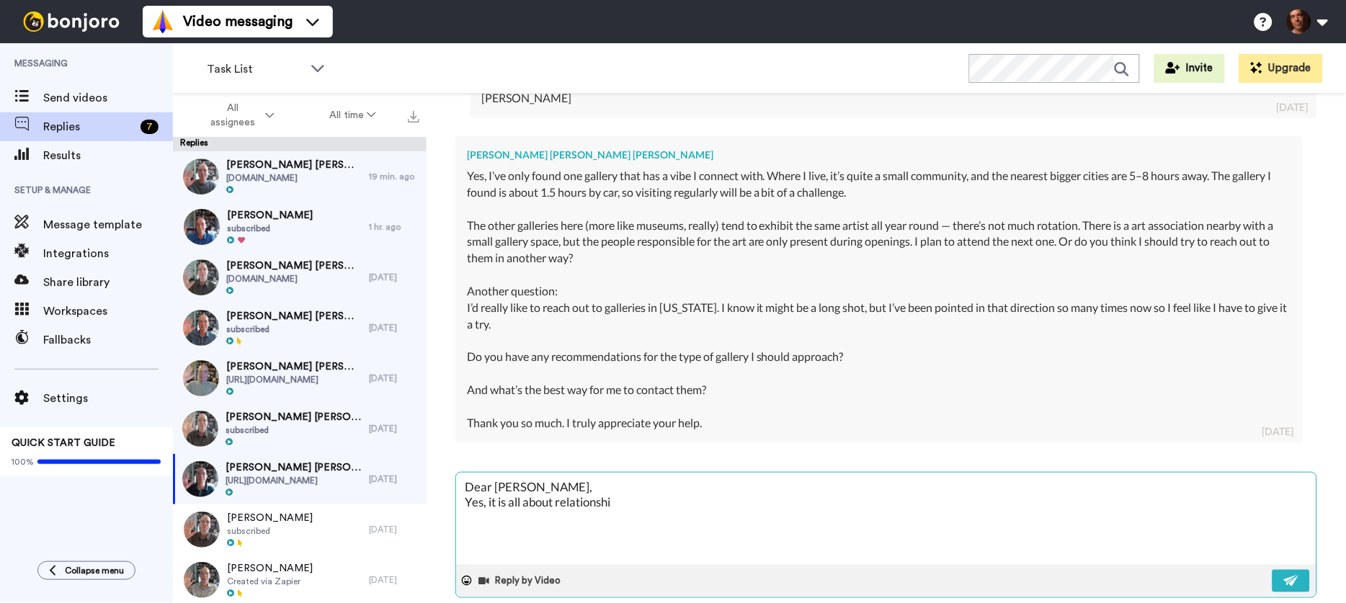
type textarea "Dear Kirstine, Yes, it is all about relationshi["
type textarea "x"
type textarea "Dear Kirstine, Yes, it is all about relationshi[s"
type textarea "x"
type textarea "Dear Kirstine, Yes, it is all about relationshi[s"
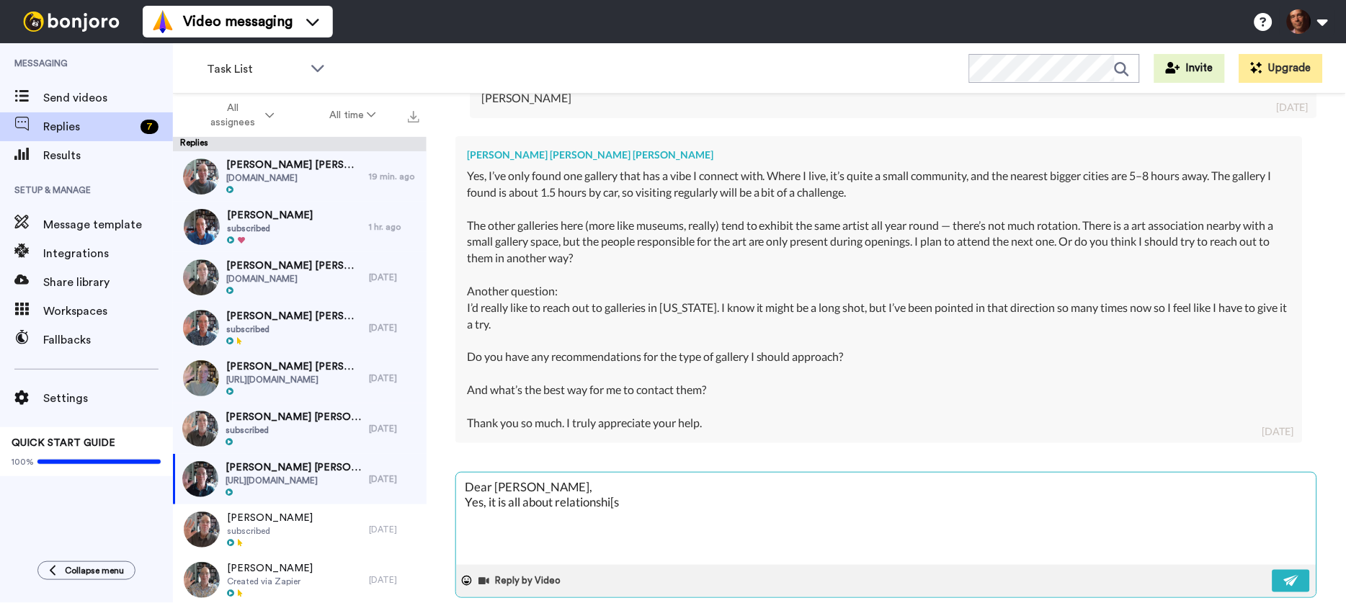
type textarea "x"
type textarea "Dear Kirstine, Yes, it is all about relationshi[s"
type textarea "x"
type textarea "Dear Kirstine, Yes, it is all about relationshi["
type textarea "x"
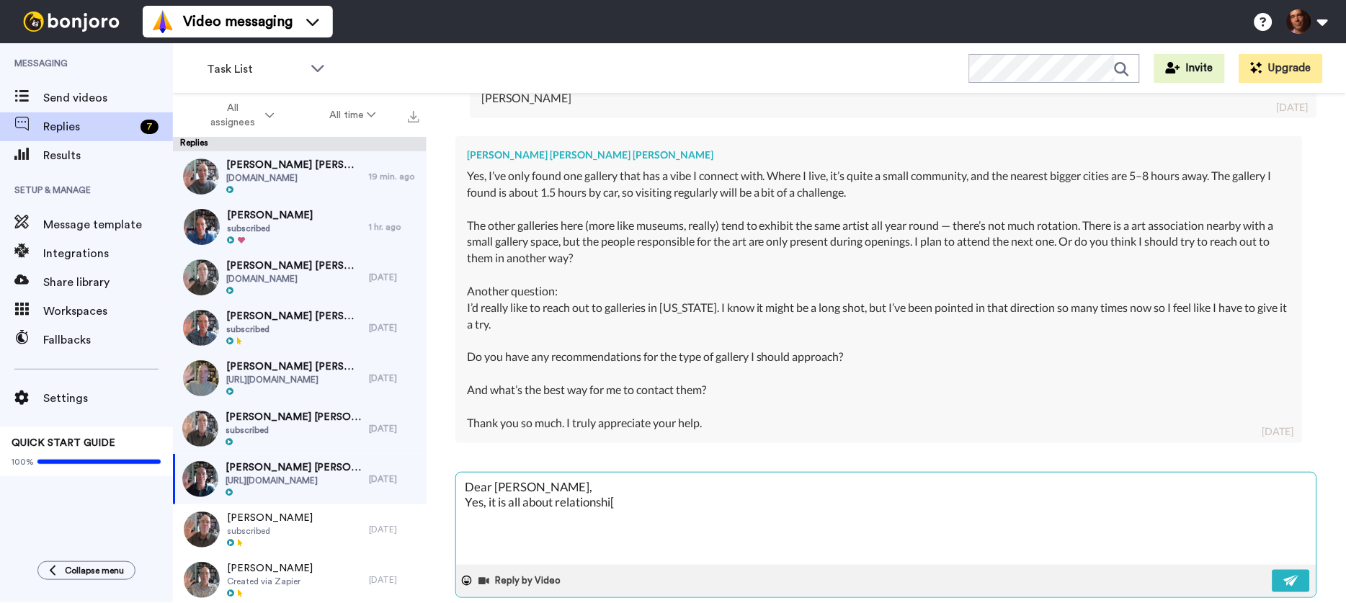
type textarea "Dear Kirstine, Yes, it is all about relationshi"
type textarea "x"
type textarea "Dear Kirstine, Yes, it is all about relationsh"
type textarea "x"
type textarea "Dear Kirstine, Yes, it is all about relationshi"
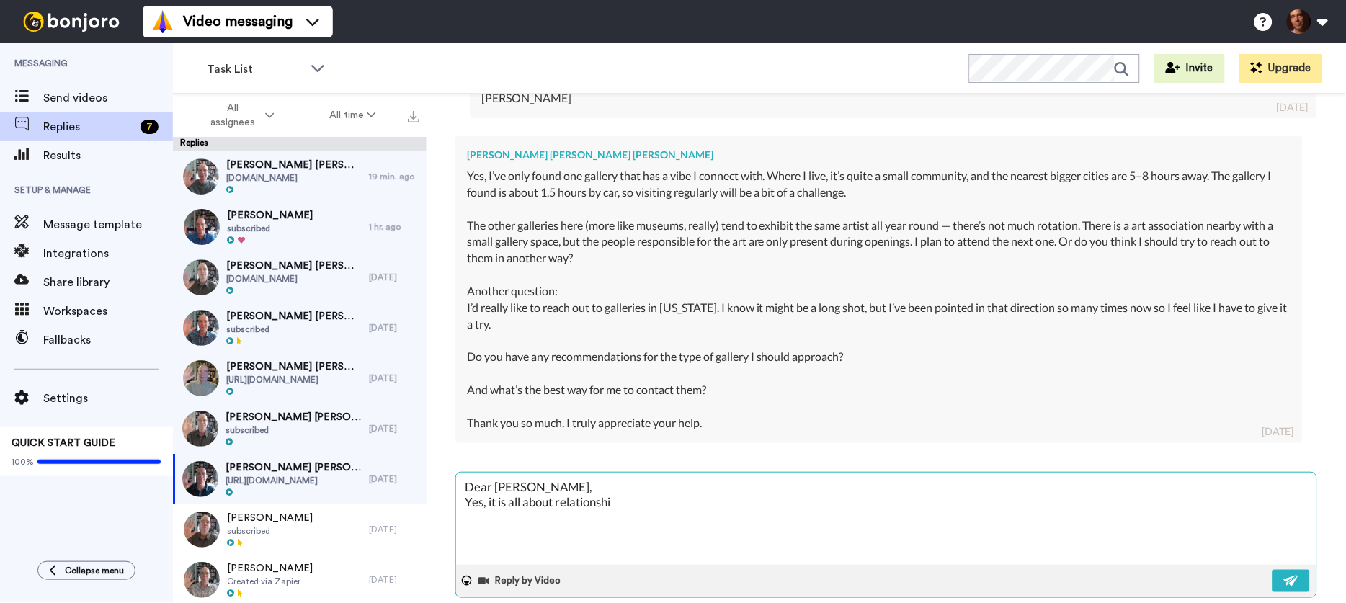
type textarea "x"
type textarea "Dear Kirstine, Yes, it is all about relationship"
type textarea "x"
type textarea "Dear Kirstine, Yes, it is all about relationships"
type textarea "x"
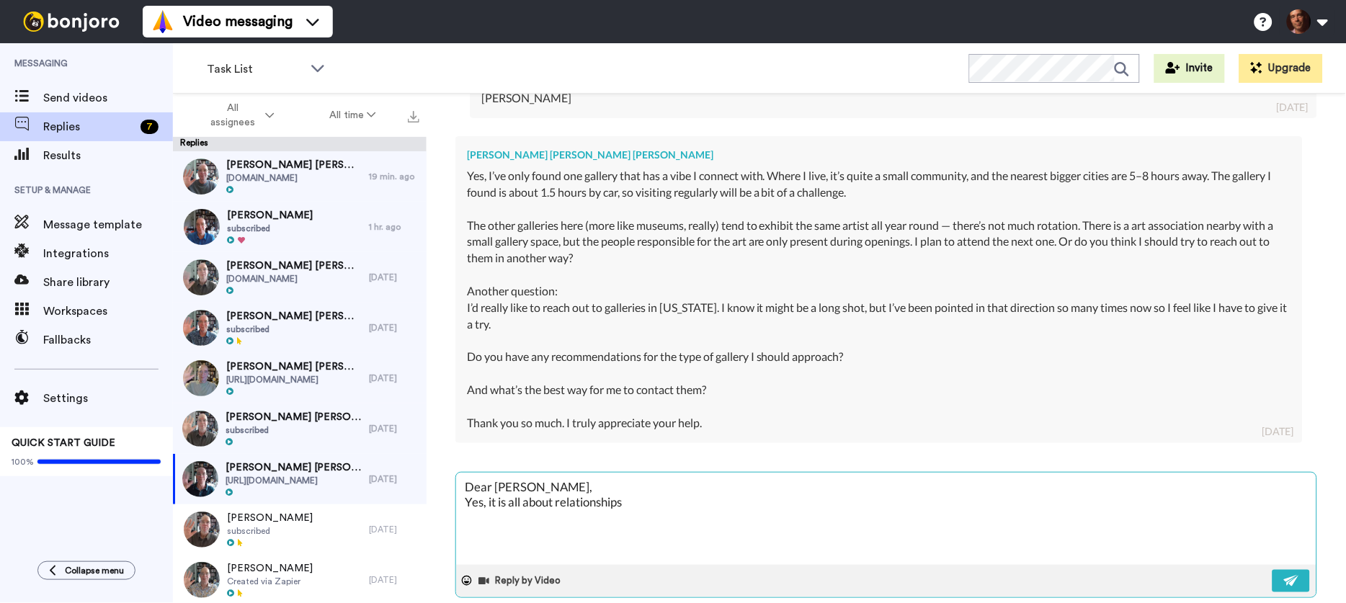
type textarea "Dear Kirstine, Yes, it is all about relationships,"
type textarea "x"
type textarea "Dear Kirstine, Yes, it is all about relationships,"
type textarea "x"
type textarea "Dear Kirstine, Yes, it is all about relationships, a"
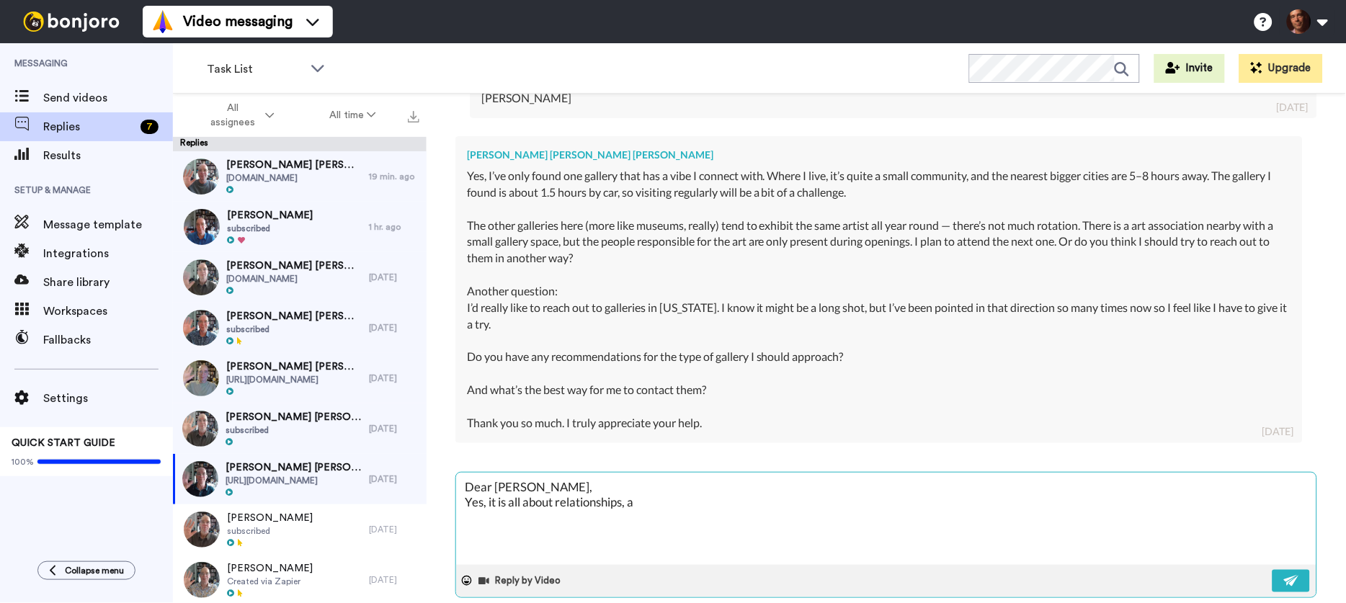
type textarea "x"
type textarea "Dear Kirstine, Yes, it is all about relationships, al"
type textarea "x"
type textarea "Dear Kirstine, Yes, it is all about relationships, alw"
type textarea "x"
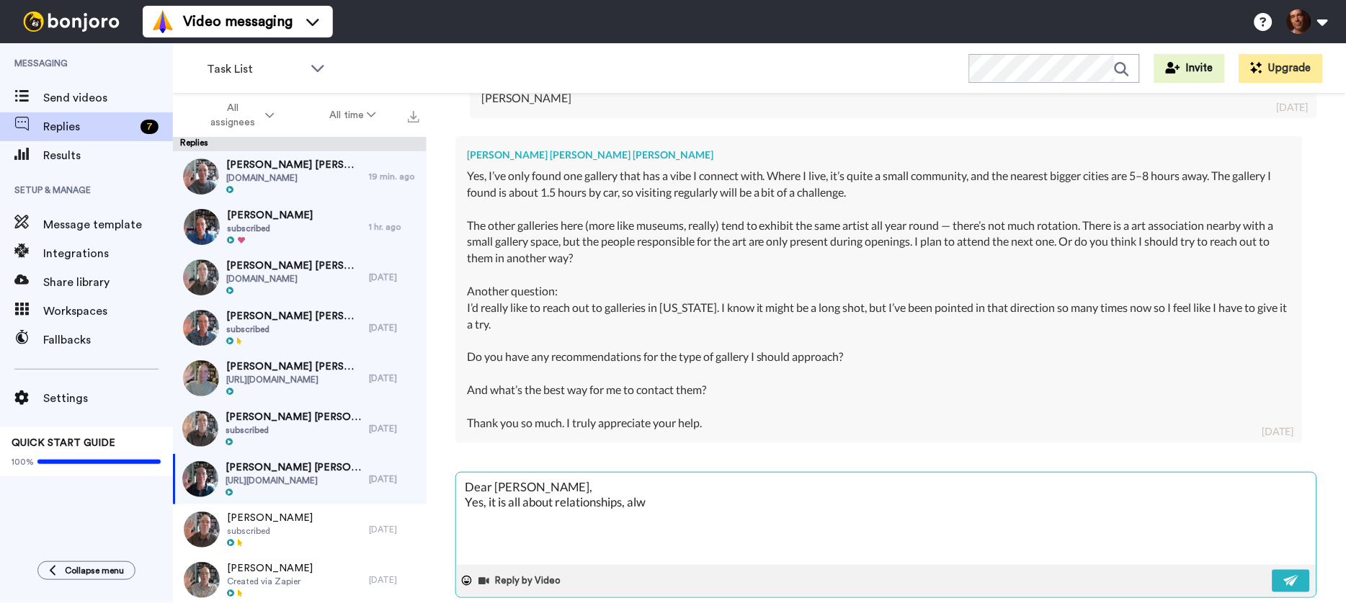
type textarea "Dear Kirstine, Yes, it is all about relationships, alwa"
type textarea "x"
type textarea "Dear Kirstine, Yes, it is all about relationships, alway"
type textarea "x"
type textarea "Dear Kirstine, Yes, it is all about relationships, always"
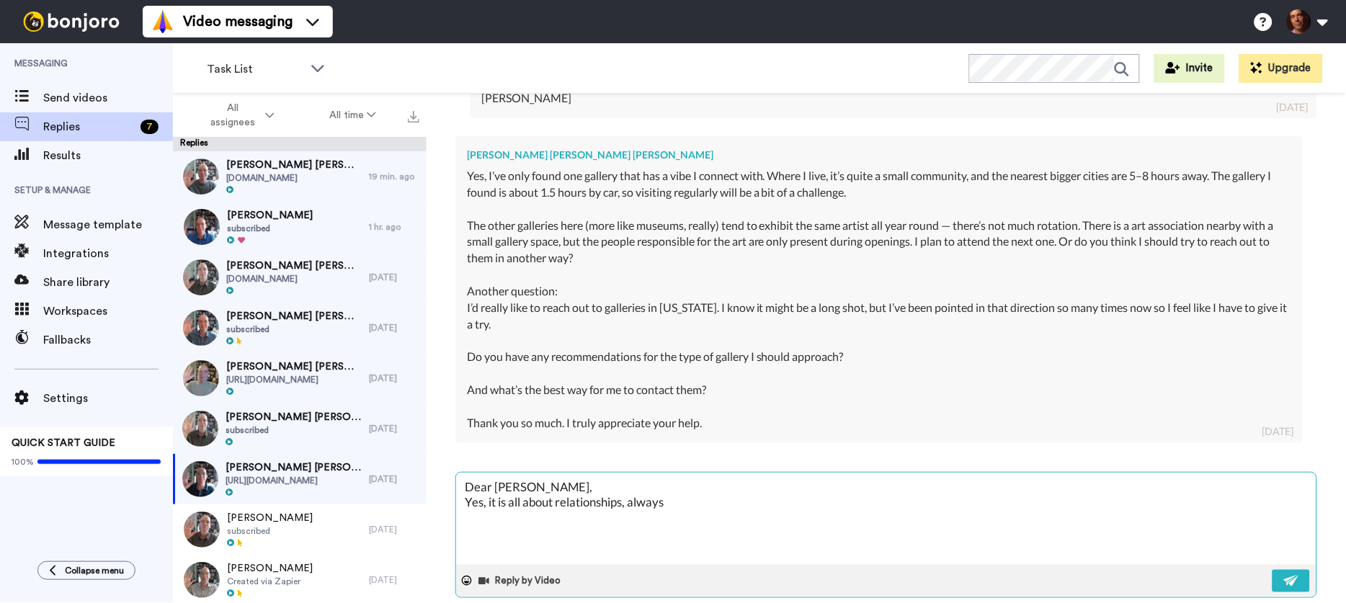
type textarea "x"
type textarea "Dear Kirstine, Yes, it is all about relationships, always,"
type textarea "x"
type textarea "Dear Kirstine, Yes, it is all about relationships, always,"
type textarea "x"
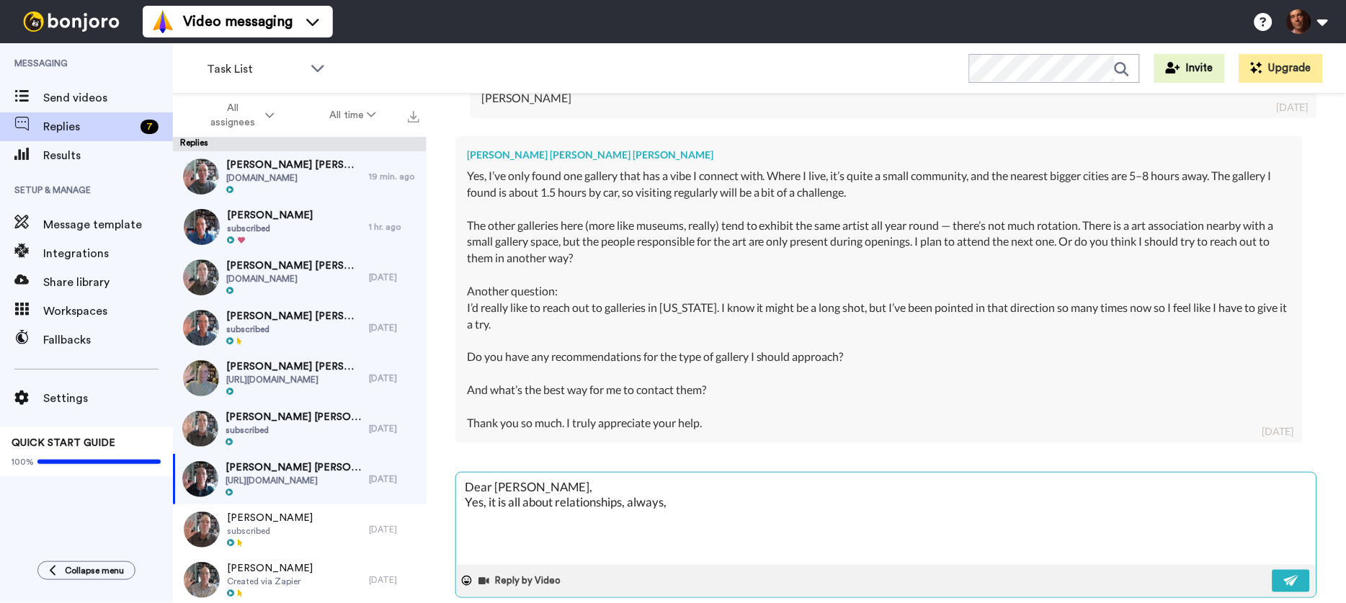
type textarea "Dear Kirstine, Yes, it is all about relationships, always, s"
type textarea "x"
type textarea "Dear Kirstine, Yes, it is all about relationships, always, so"
type textarea "x"
type textarea "Dear Kirstine, Yes, it is all about relationships, always, so"
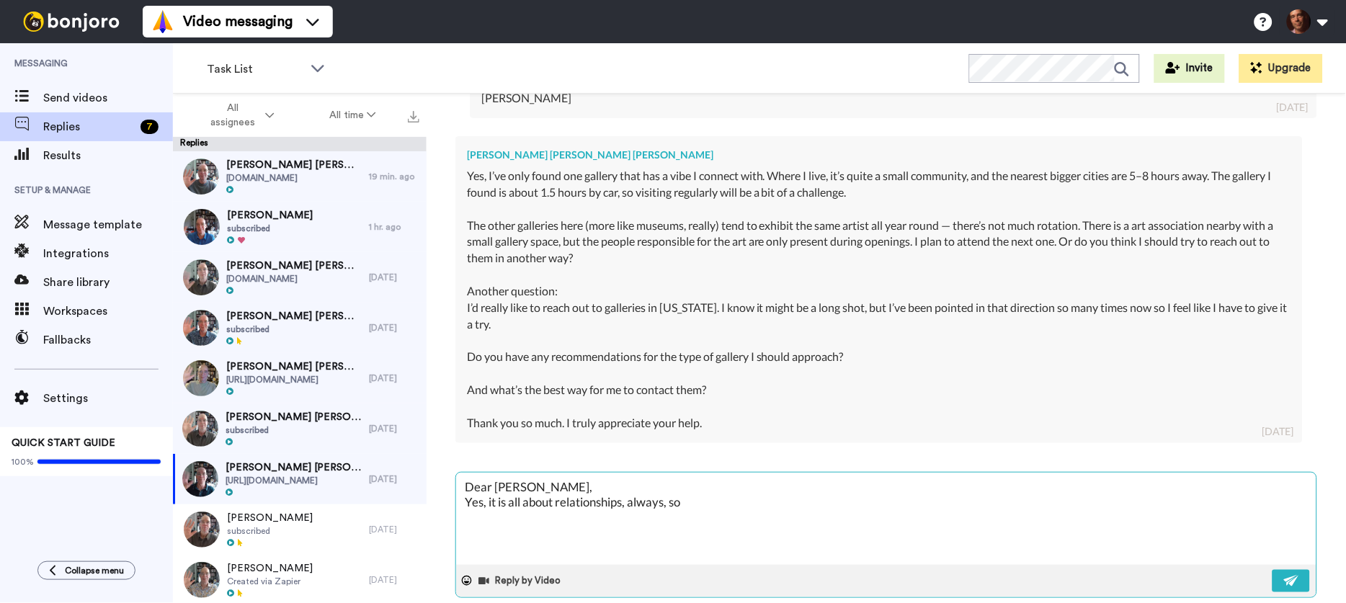
type textarea "x"
type textarea "Dear Kirstine, Yes, it is all about relationships, always, so g"
type textarea "x"
type textarea "Dear Kirstine, Yes, it is all about relationships, always, so go"
type textarea "x"
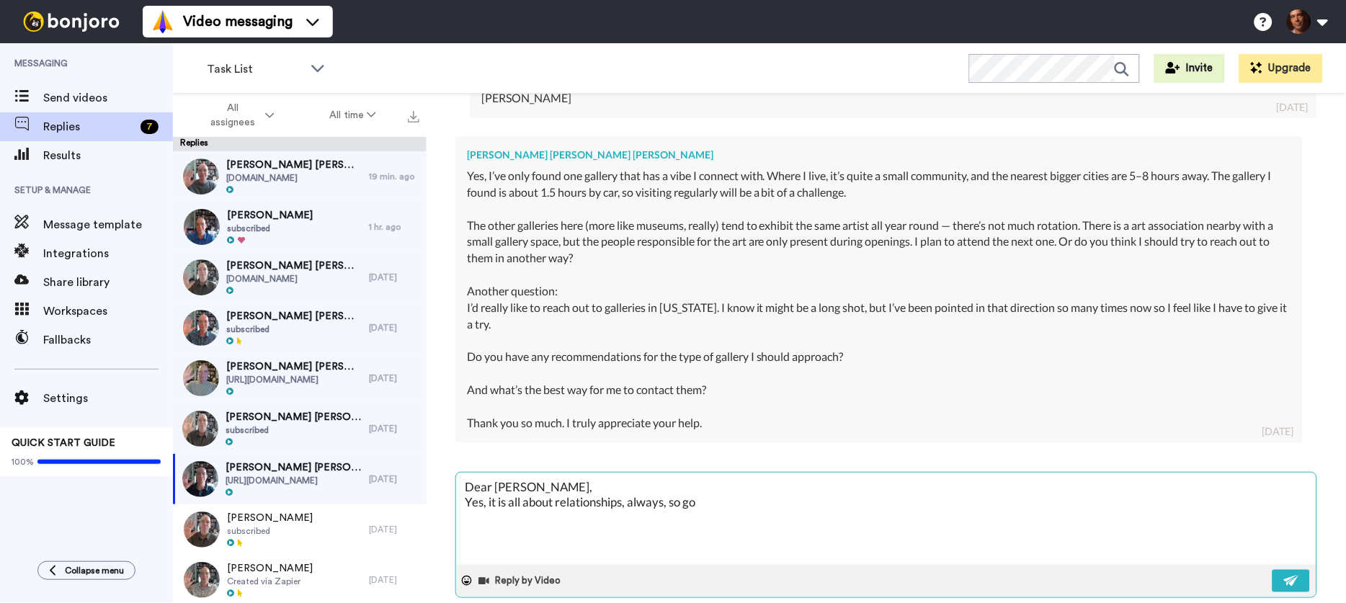
type textarea "Dear Kirstine, Yes, it is all about relationships, always, so go"
type textarea "x"
type textarea "Dear Kirstine, Yes, it is all about relationships, always, so go t"
type textarea "x"
type textarea "Dear Kirstine, Yes, it is all about relationships, always, so go th"
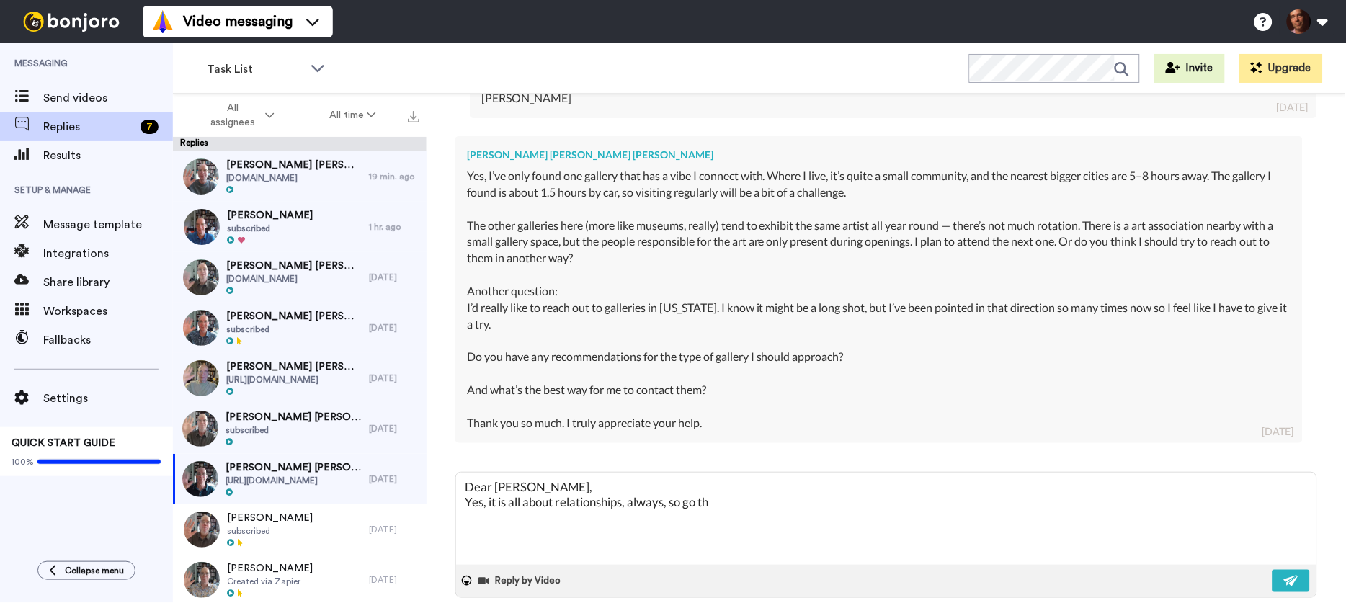
type textarea "x"
type textarea "Dear Kirstine, Yes, it is all about relationships, always, so go the"
type textarea "x"
type textarea "Dear Kirstine, Yes, it is all about relationships, always, so go the"
type textarea "x"
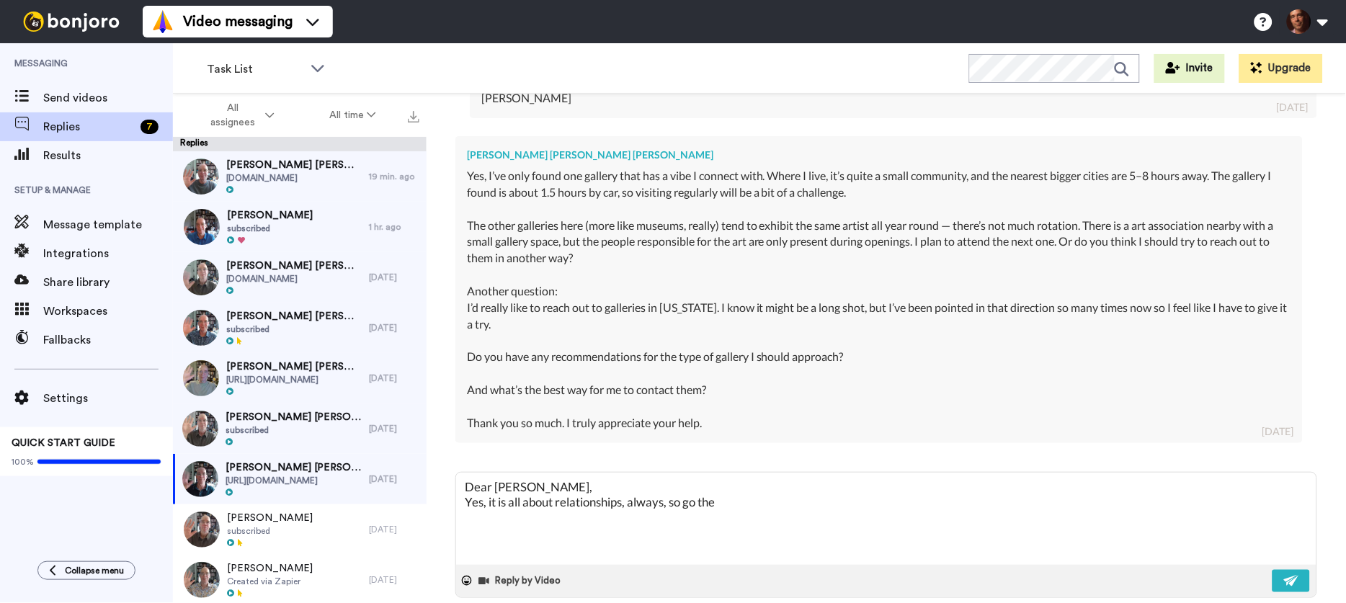
type textarea "Dear Kirstine, Yes, it is all about relationships, always, so go the n"
type textarea "x"
type textarea "Dear Kirstine, Yes, it is all about relationships, always, so go the ne"
type textarea "x"
type textarea "Dear Kirstine, Yes, it is all about relationships, always, so go the nea"
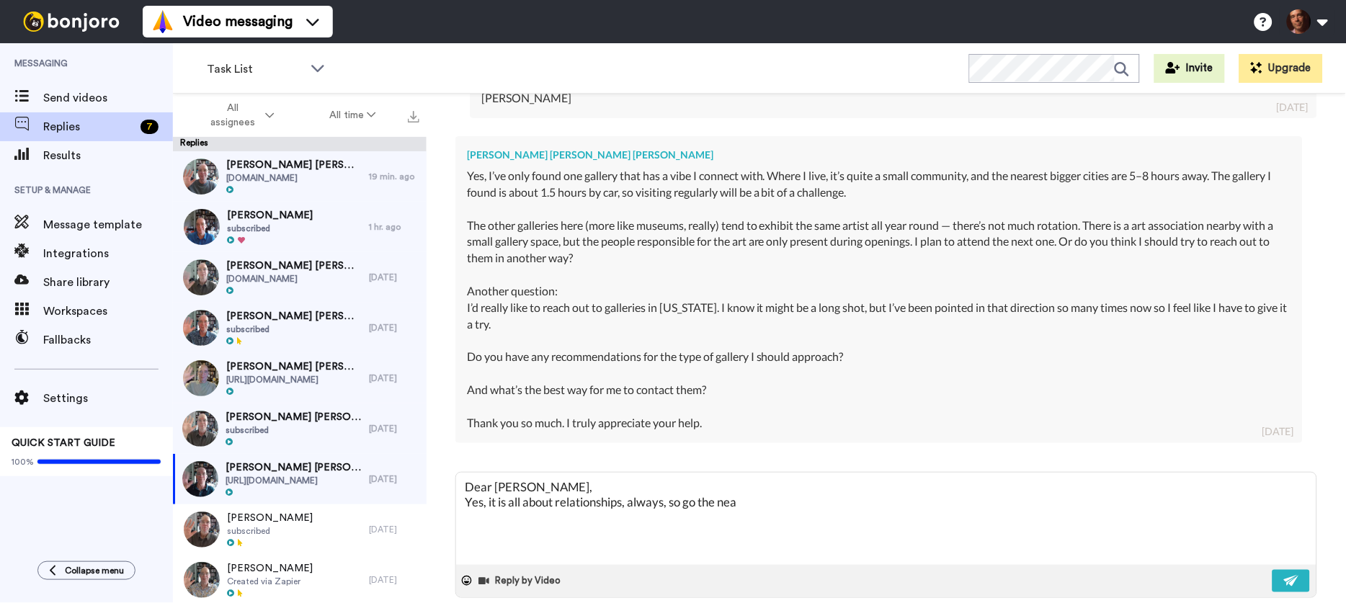
type textarea "x"
type textarea "Dear Kirstine, Yes, it is all about relationships, always, so go the near"
type textarea "x"
type textarea "Dear Kirstine, Yes, it is all about relationships, always, so go the nearb"
type textarea "x"
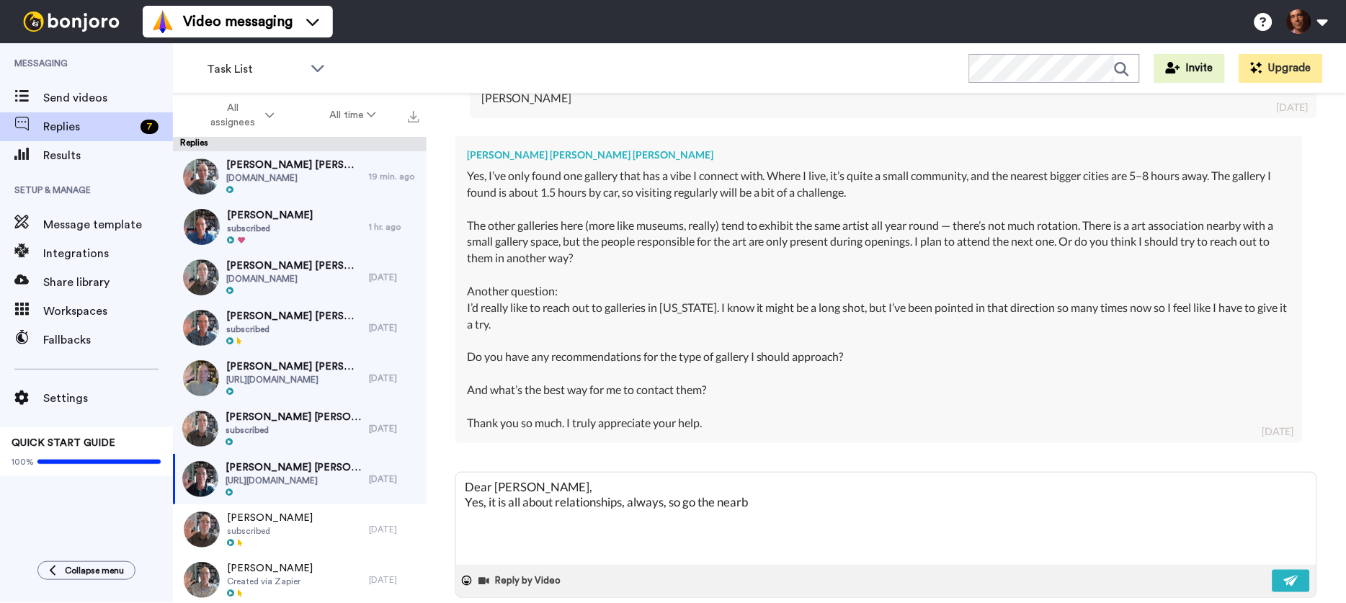
type textarea "Dear Kirstine, Yes, it is all about relationships, always, so go the nearby"
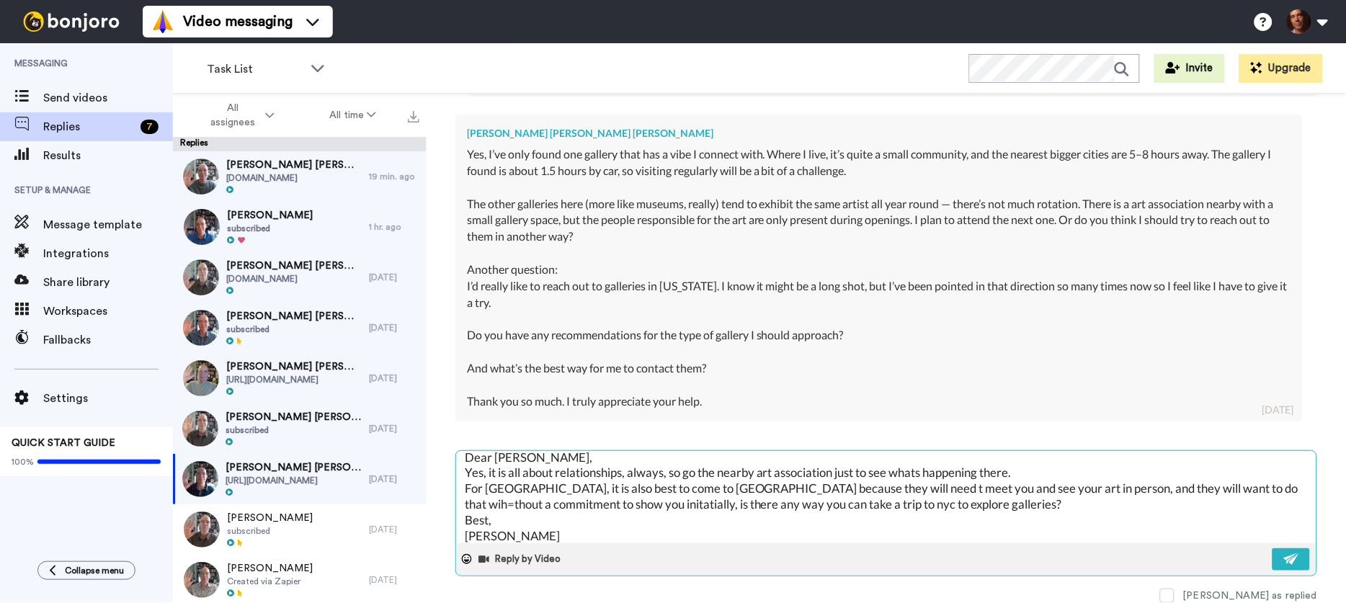
scroll to position [15, 0]
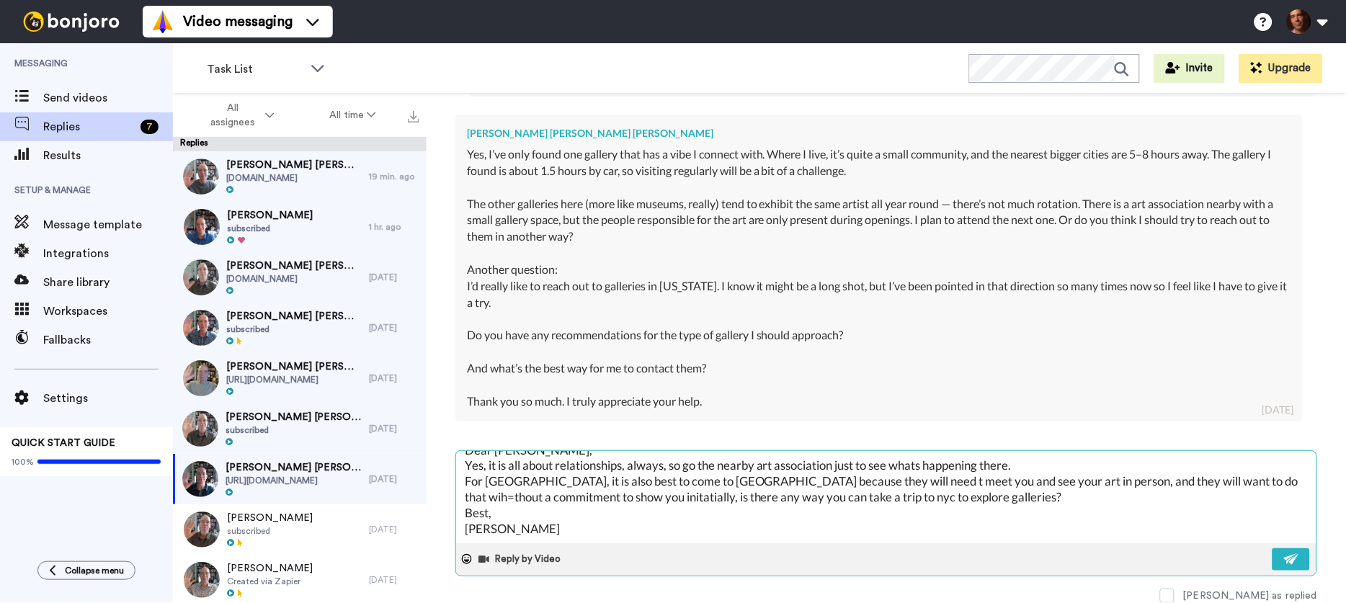
click at [794, 482] on textarea "Dear Kirstine, Yes, it is all about relationships, always, so go the nearby art…" at bounding box center [886, 497] width 860 height 92
click at [1173, 481] on textarea "Dear Kirstine, Yes, it is all about relationships, always, so go the nearby art…" at bounding box center [886, 497] width 860 height 92
click at [973, 499] on textarea "Dear Kirstine, Yes, it is all about relationships, always, so go the nearby art…" at bounding box center [886, 497] width 860 height 92
click at [1303, 555] on button at bounding box center [1290, 559] width 37 height 22
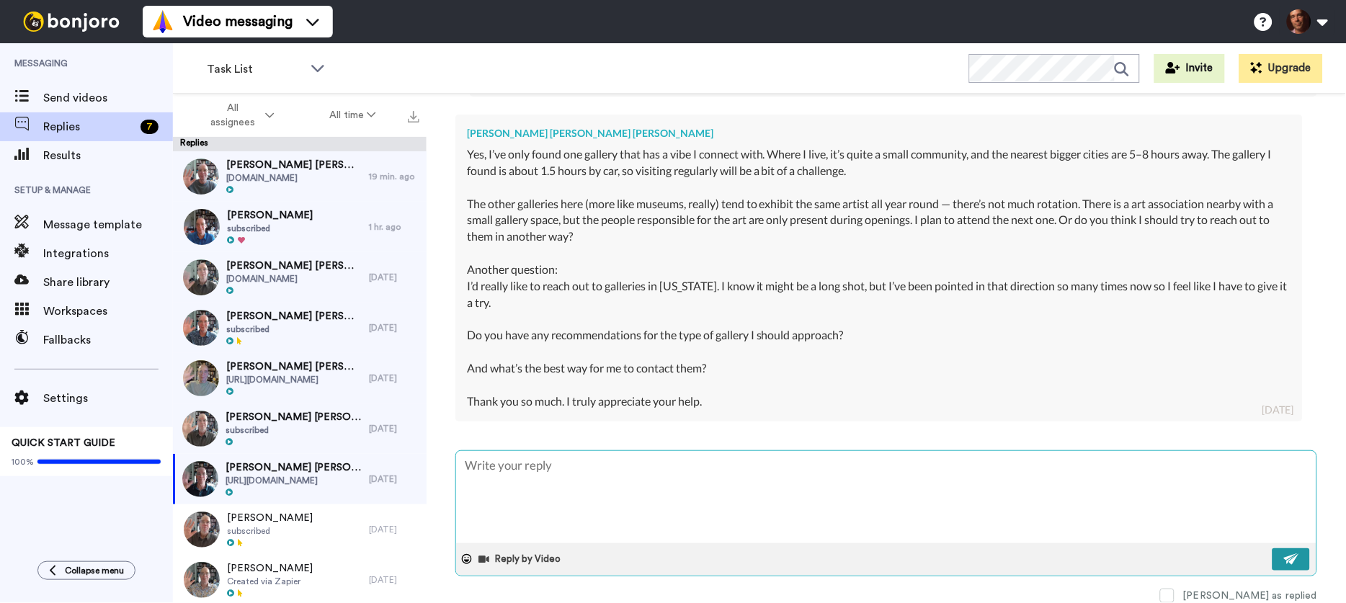
scroll to position [0, 0]
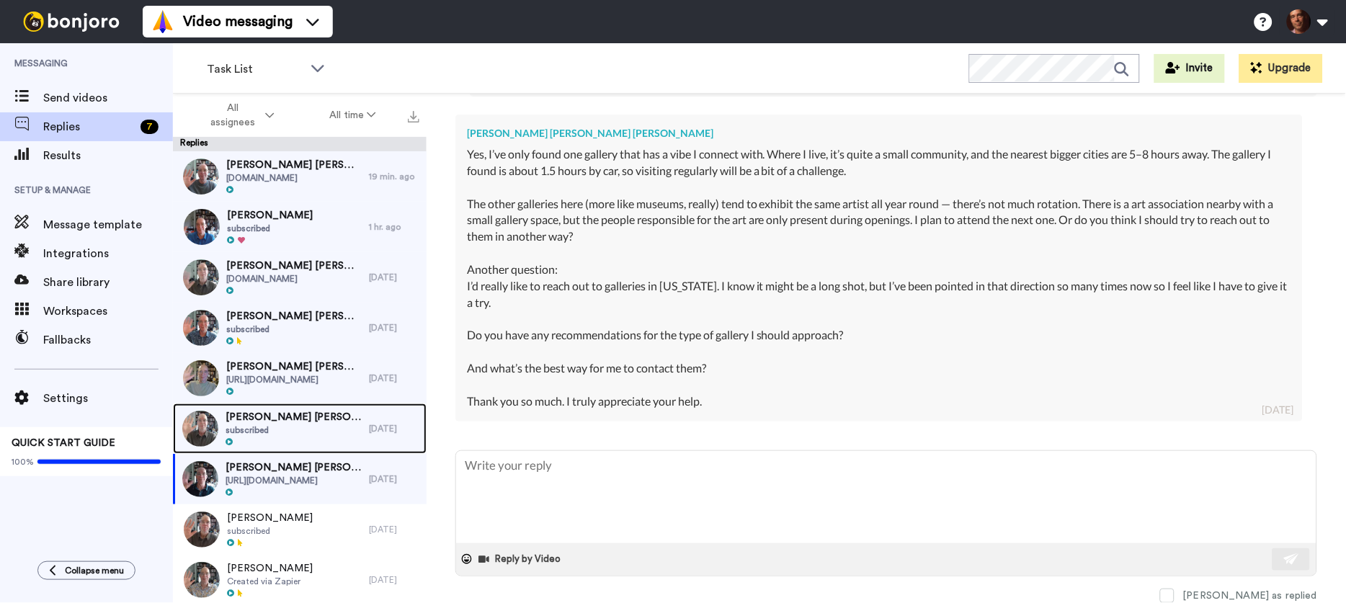
click at [344, 426] on span "subscribed" at bounding box center [293, 430] width 136 height 12
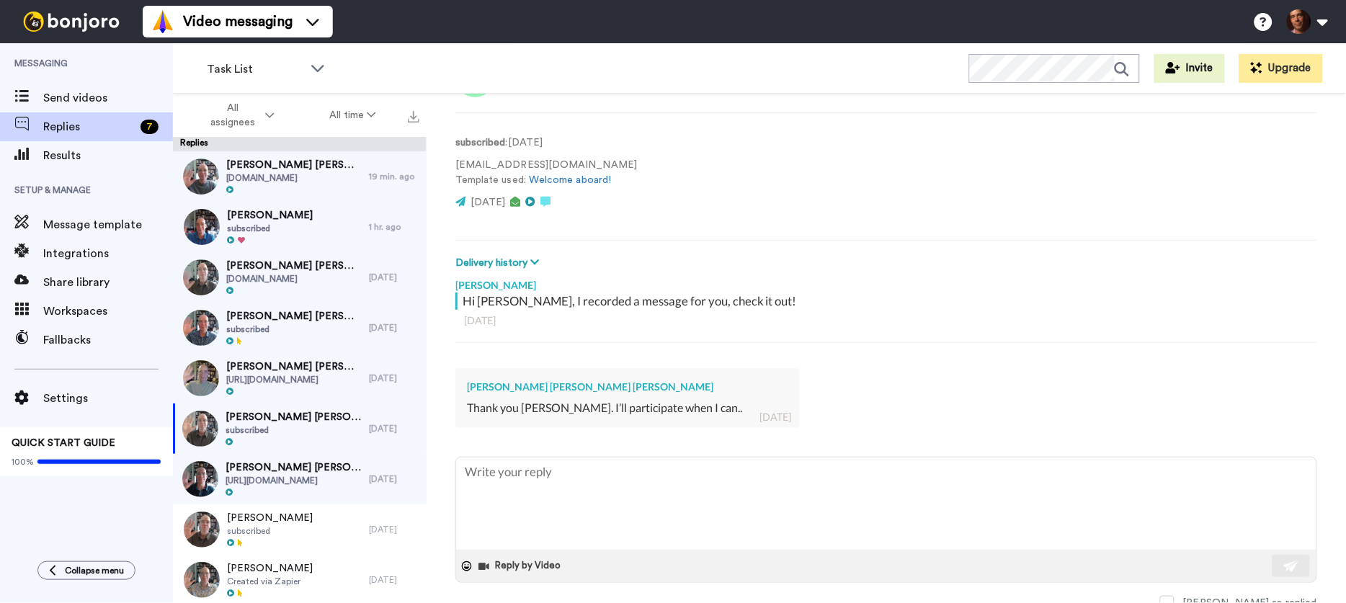
scroll to position [73, 0]
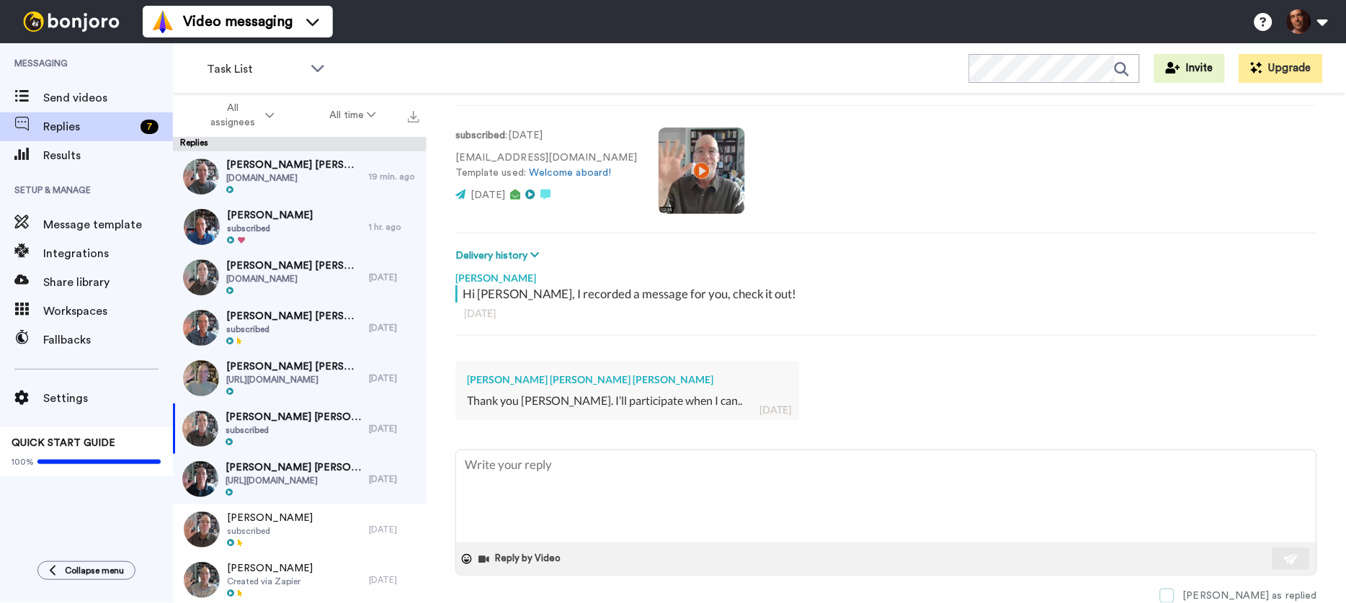
click at [1174, 597] on span at bounding box center [1167, 596] width 14 height 14
click at [304, 379] on span "https://alvinbelrain.myportfolio.com" at bounding box center [293, 380] width 135 height 12
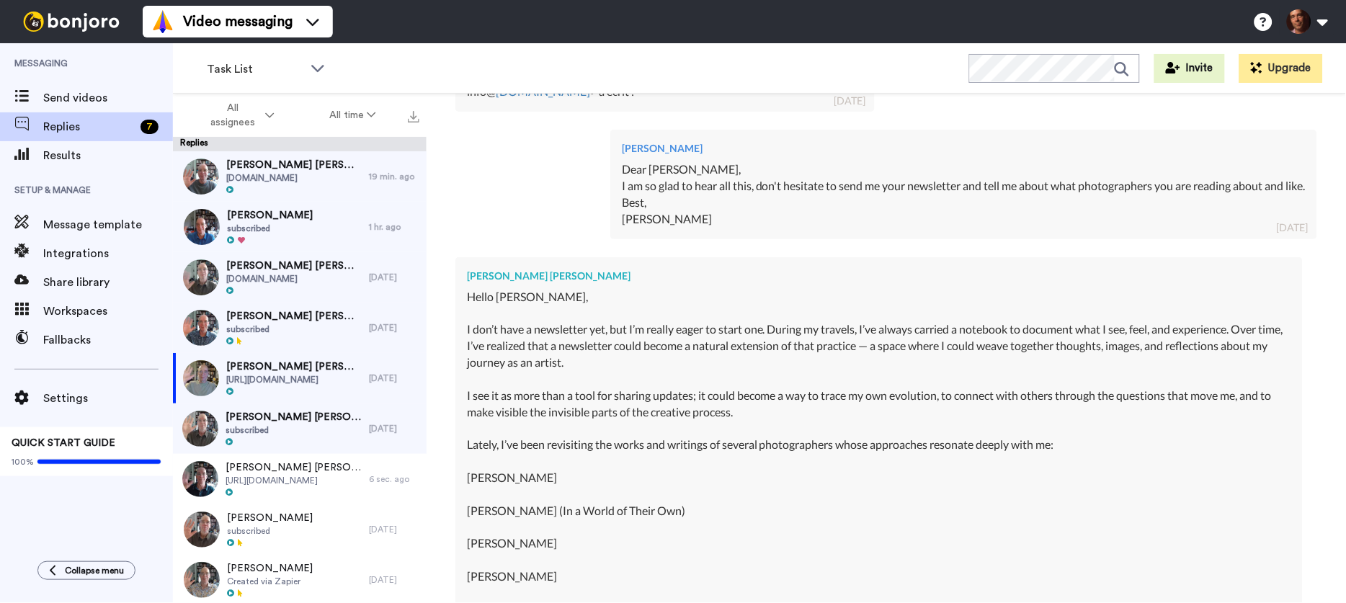
scroll to position [916, 0]
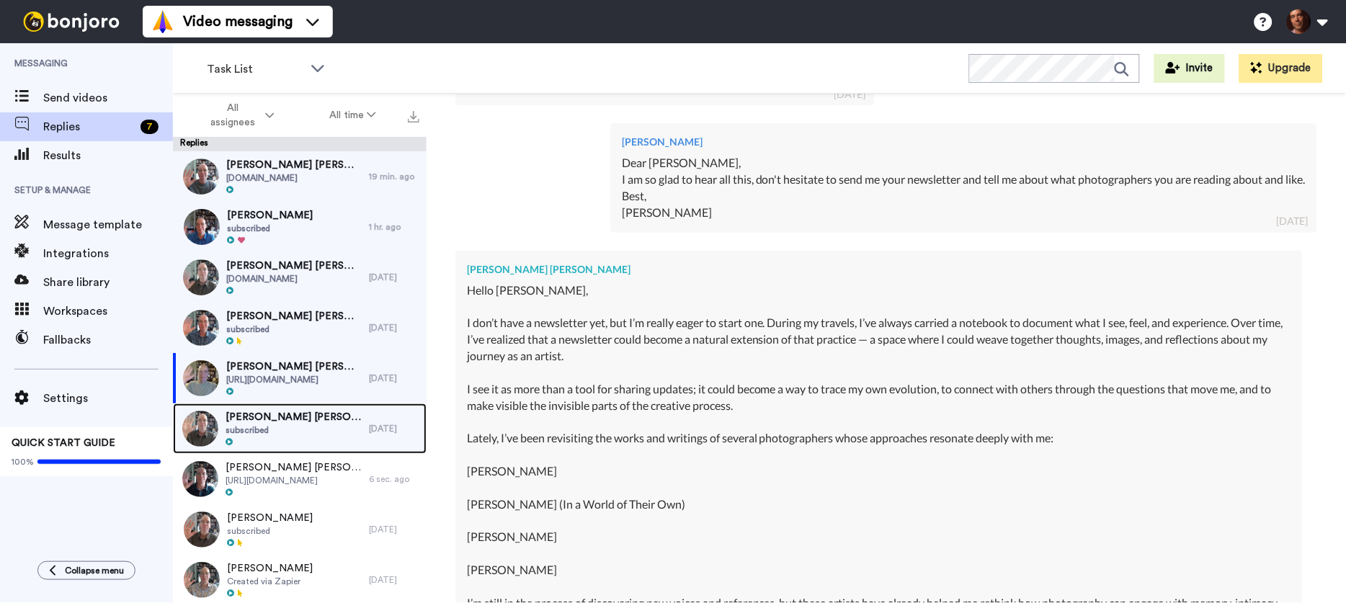
click at [281, 431] on span "subscribed" at bounding box center [293, 430] width 136 height 12
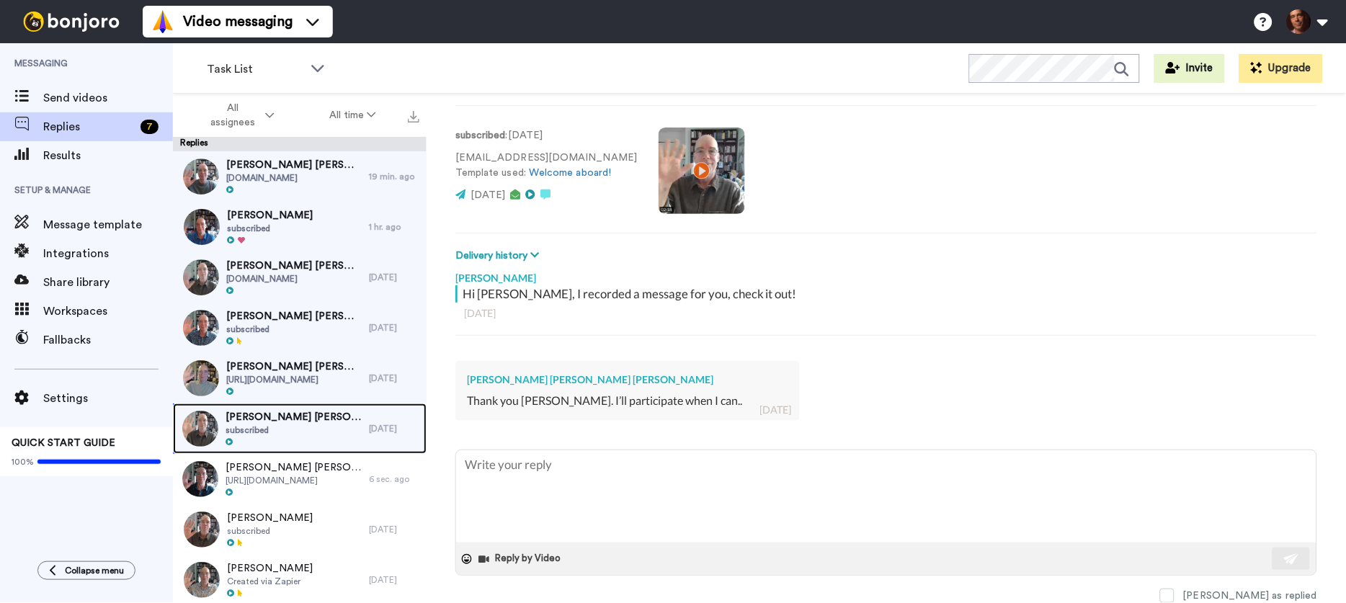
scroll to position [73, 0]
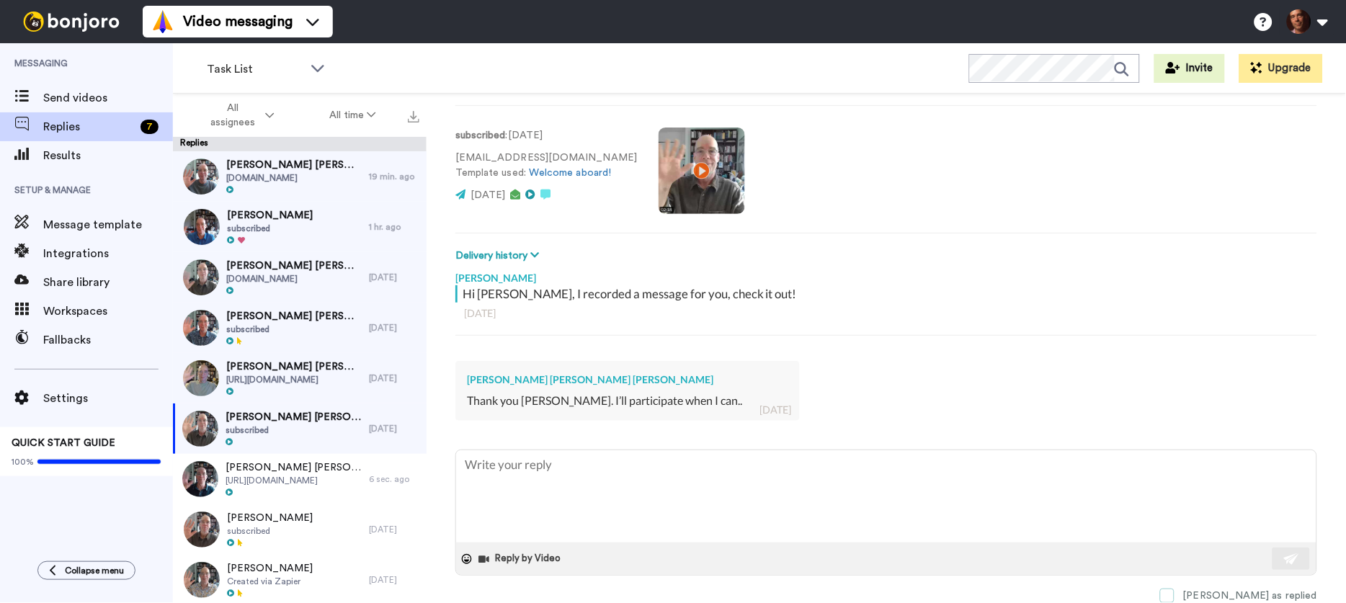
click at [1174, 594] on span at bounding box center [1167, 596] width 14 height 14
click at [319, 375] on span "https://alvinbelrain.myportfolio.com" at bounding box center [293, 380] width 135 height 12
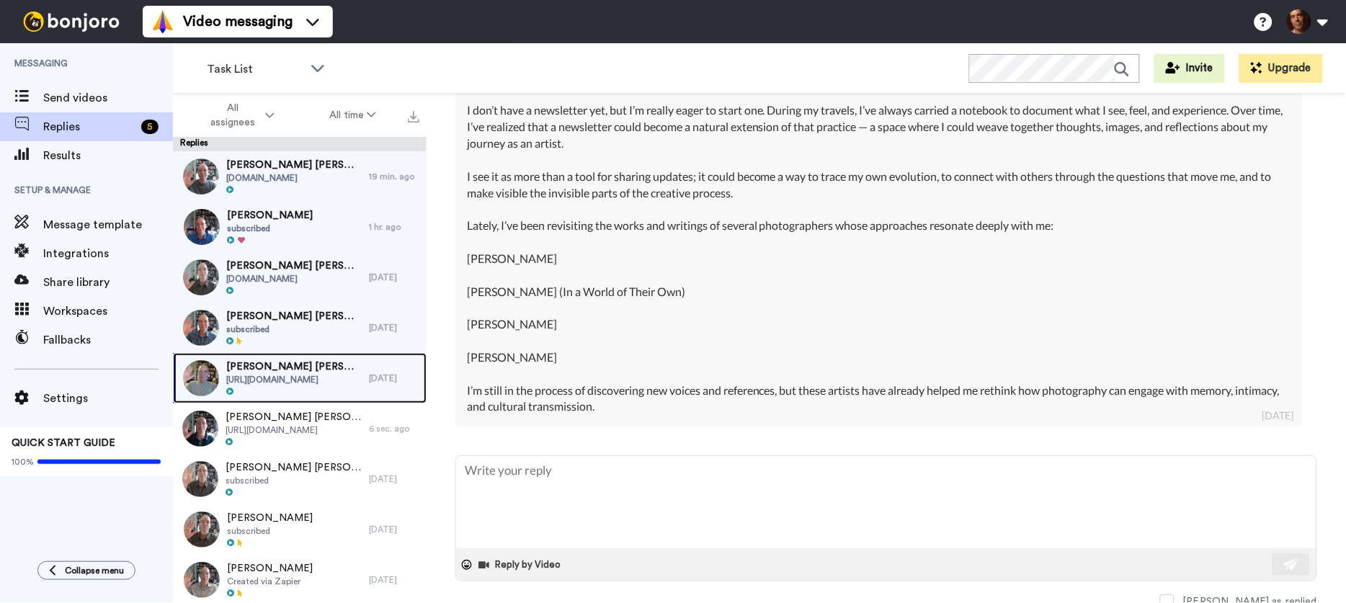
scroll to position [1134, 0]
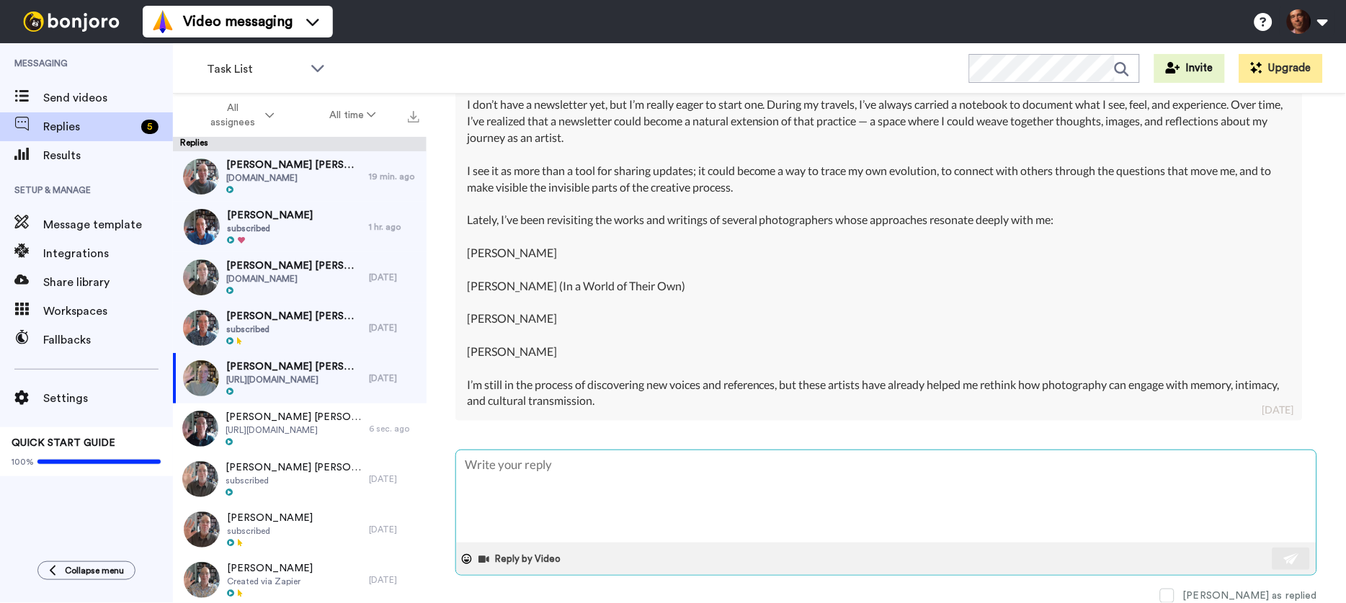
click at [565, 457] on textarea at bounding box center [886, 496] width 860 height 92
drag, startPoint x: 1089, startPoint y: 488, endPoint x: 669, endPoint y: 476, distance: 420.2
click at [669, 476] on textarea "DearAlvin, Yes, that is exactly the way to think of it, and if uou had a good b…" at bounding box center [886, 496] width 860 height 92
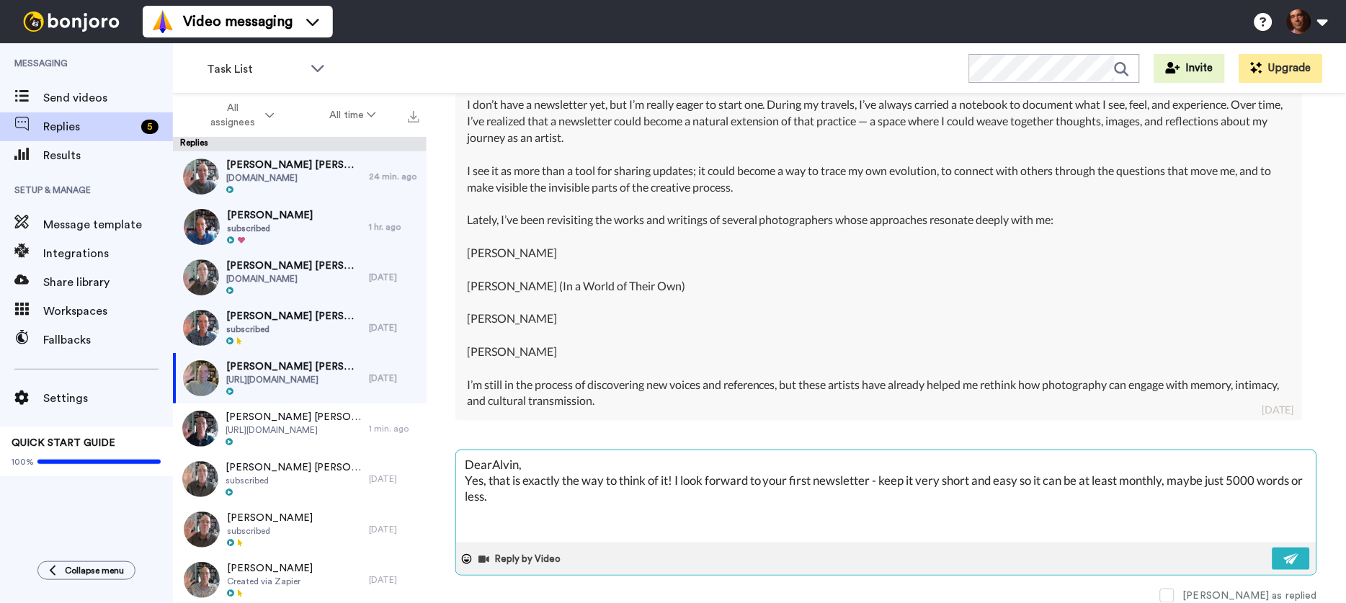
click at [1256, 481] on textarea "DearAlvin, Yes, that is exactly the way to think of it! I look forward to your …" at bounding box center [886, 496] width 860 height 92
click at [512, 499] on textarea "DearAlvin, Yes, that is exactly the way to think of it! I look forward to your …" at bounding box center [886, 496] width 860 height 92
click at [552, 489] on textarea "DearAlvin, Yes, that is exactly the way to think of it! I look forward to your …" at bounding box center [886, 496] width 860 height 92
click at [1277, 555] on button at bounding box center [1290, 559] width 37 height 22
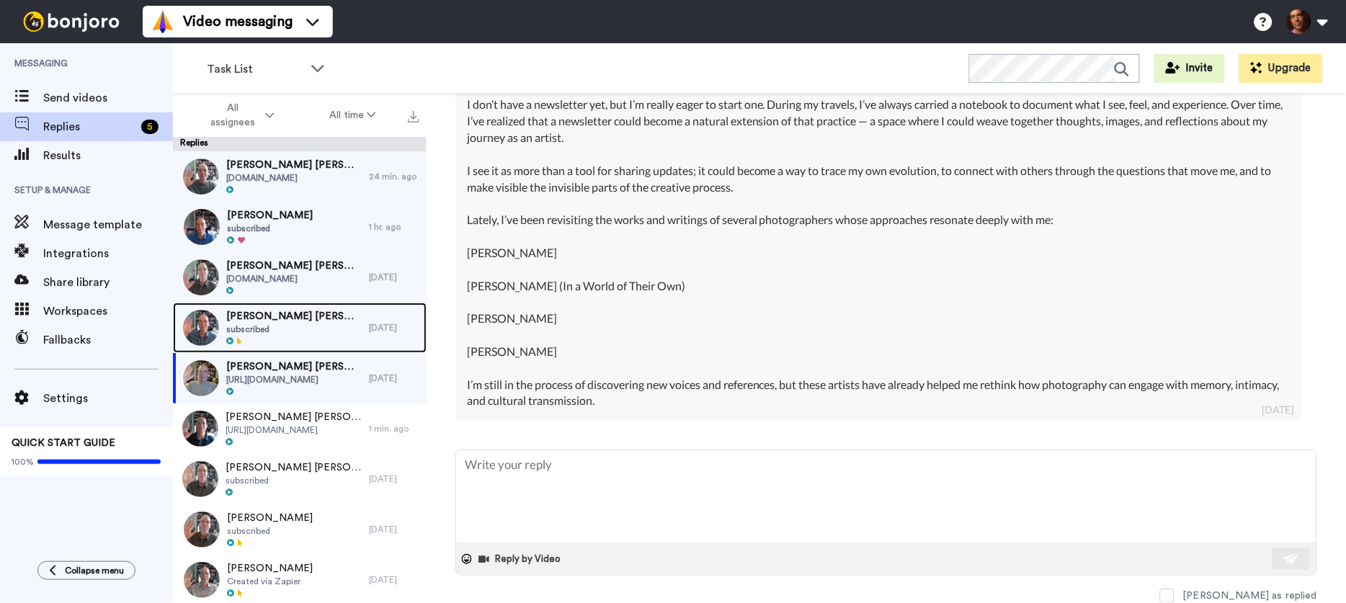
click at [311, 332] on span "subscribed" at bounding box center [293, 329] width 135 height 12
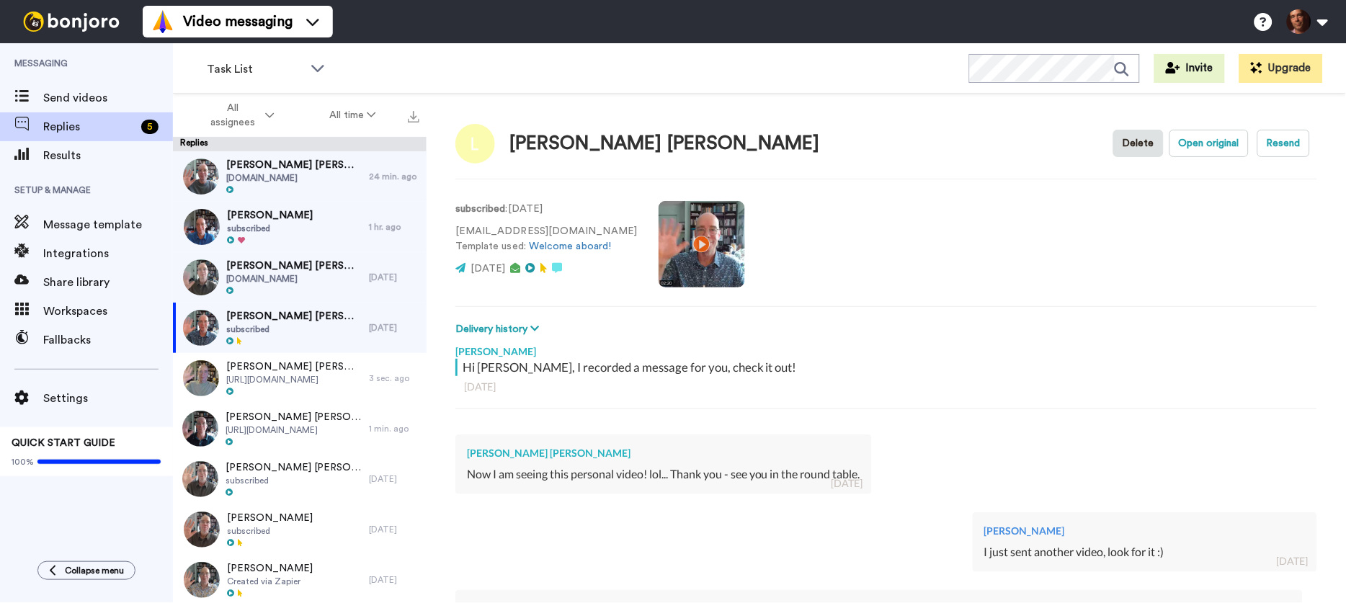
scroll to position [277, 0]
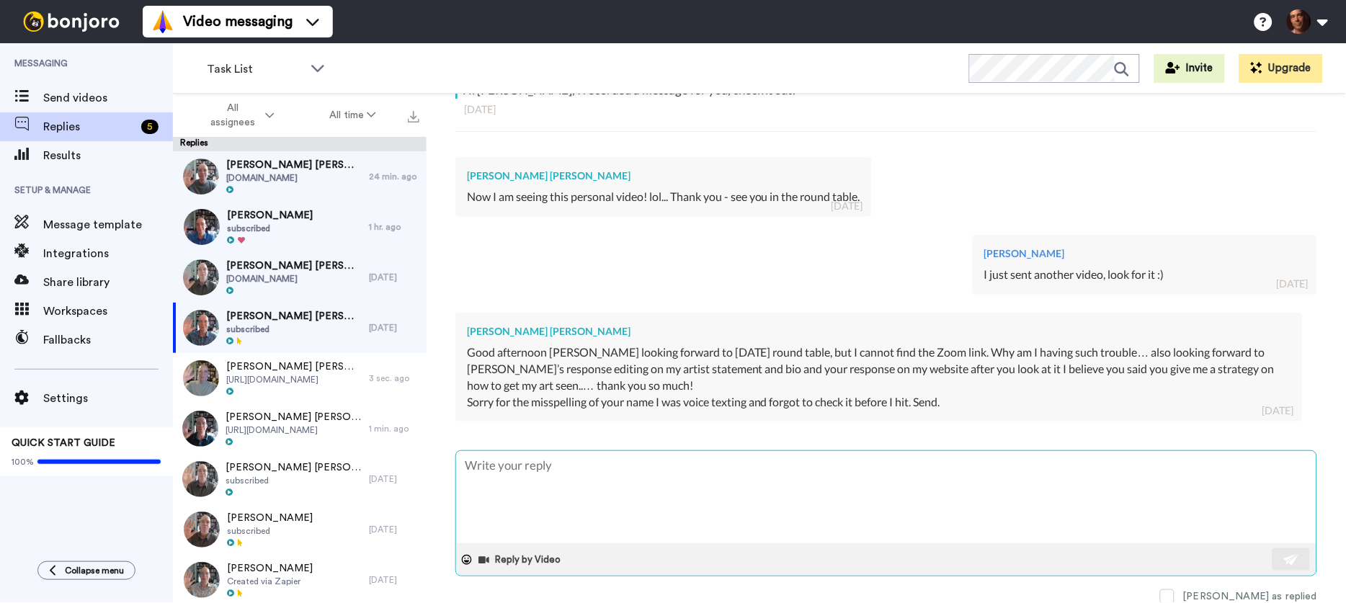
click at [660, 465] on textarea at bounding box center [886, 497] width 860 height 92
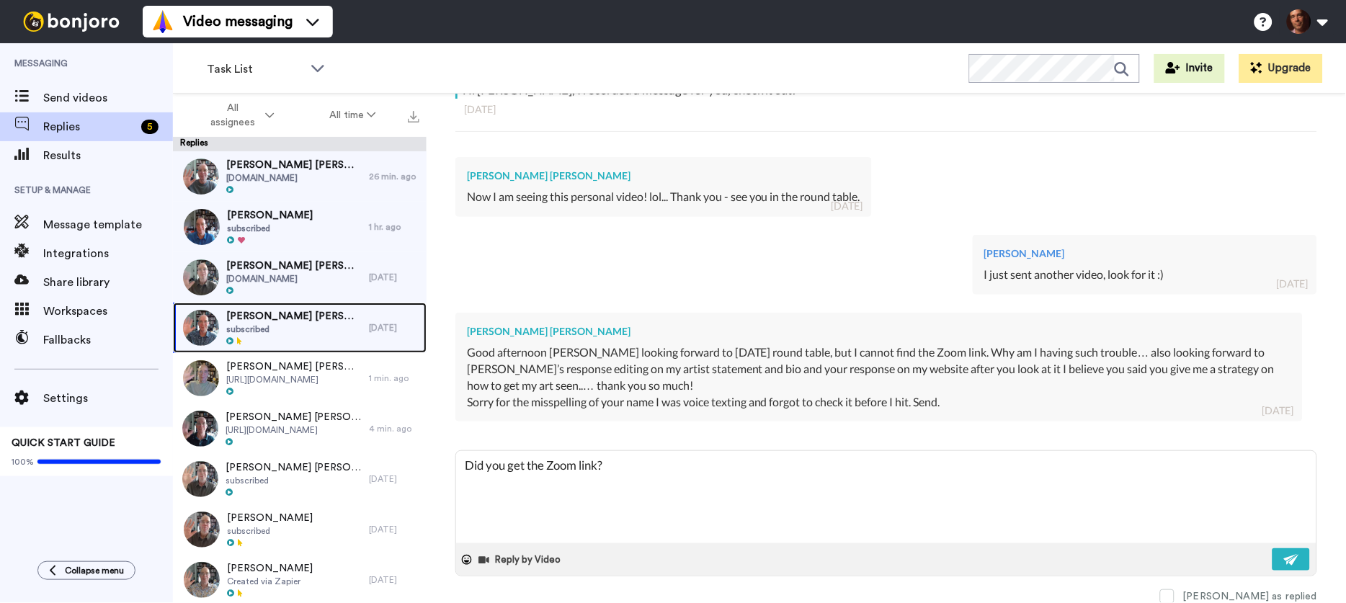
click at [279, 326] on span "subscribed" at bounding box center [293, 329] width 135 height 12
click at [665, 460] on textarea "Did you get the Zoom link?" at bounding box center [886, 497] width 860 height 92
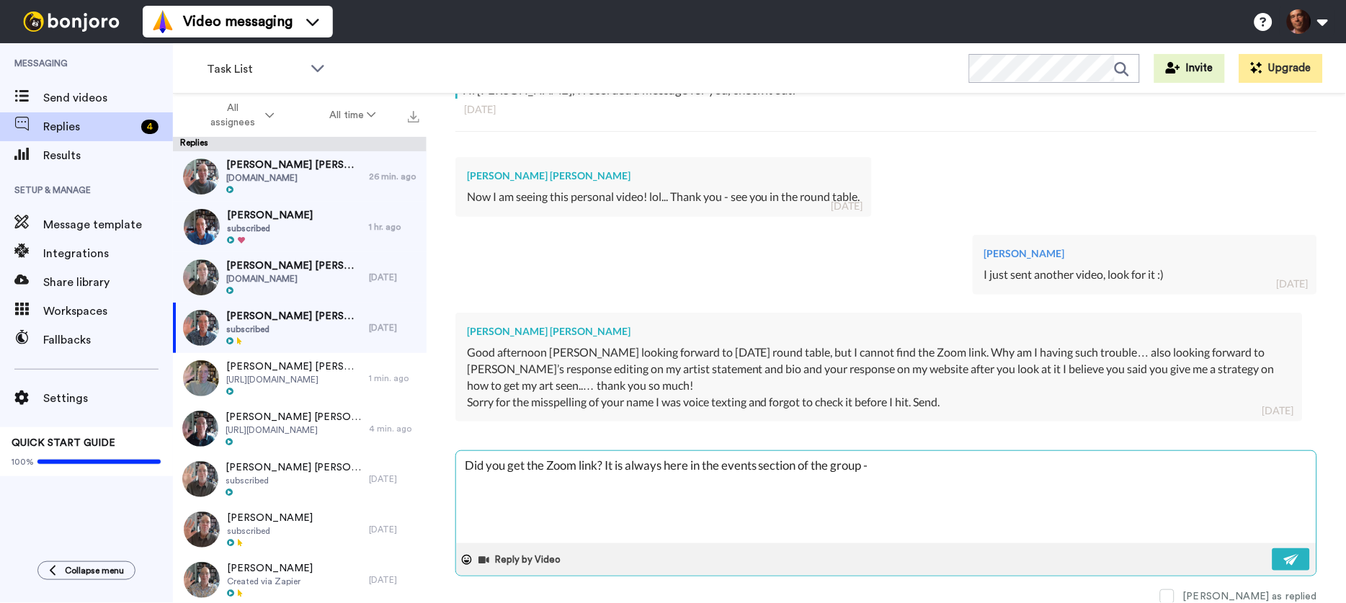
paste textarea "https://www.facebook.com/groups/praxiscenter/events"
click at [1282, 560] on button at bounding box center [1290, 559] width 37 height 22
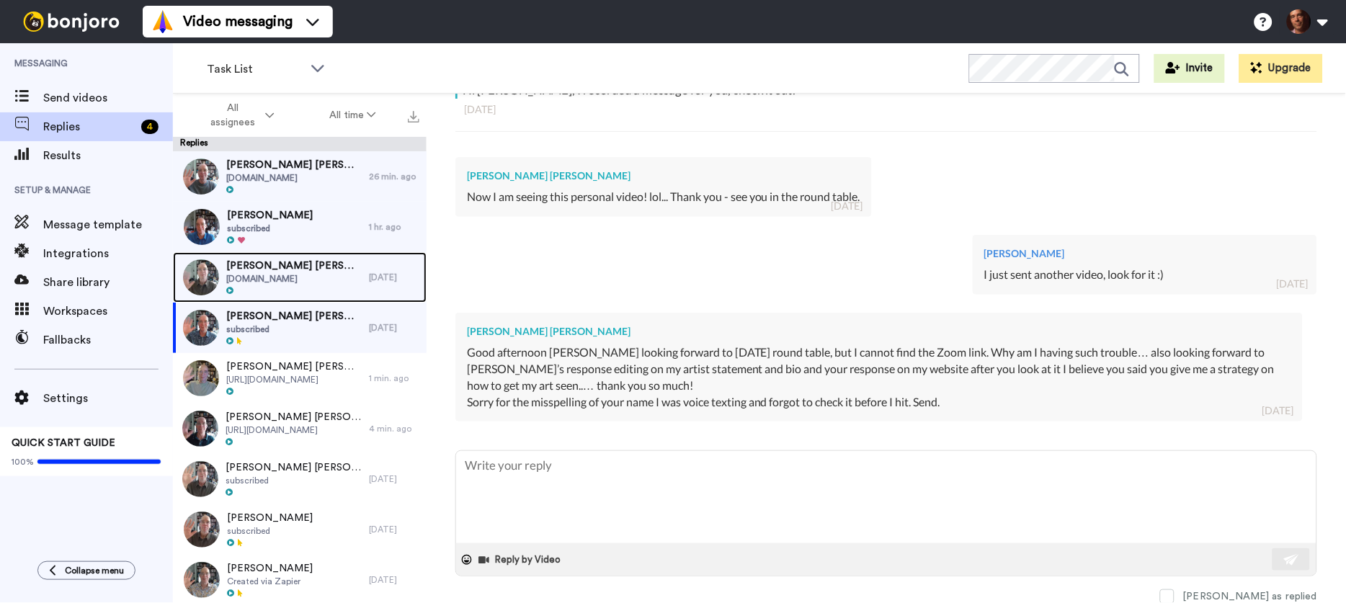
click at [308, 268] on span "Carrie Marill Carrie Marill" at bounding box center [293, 266] width 135 height 14
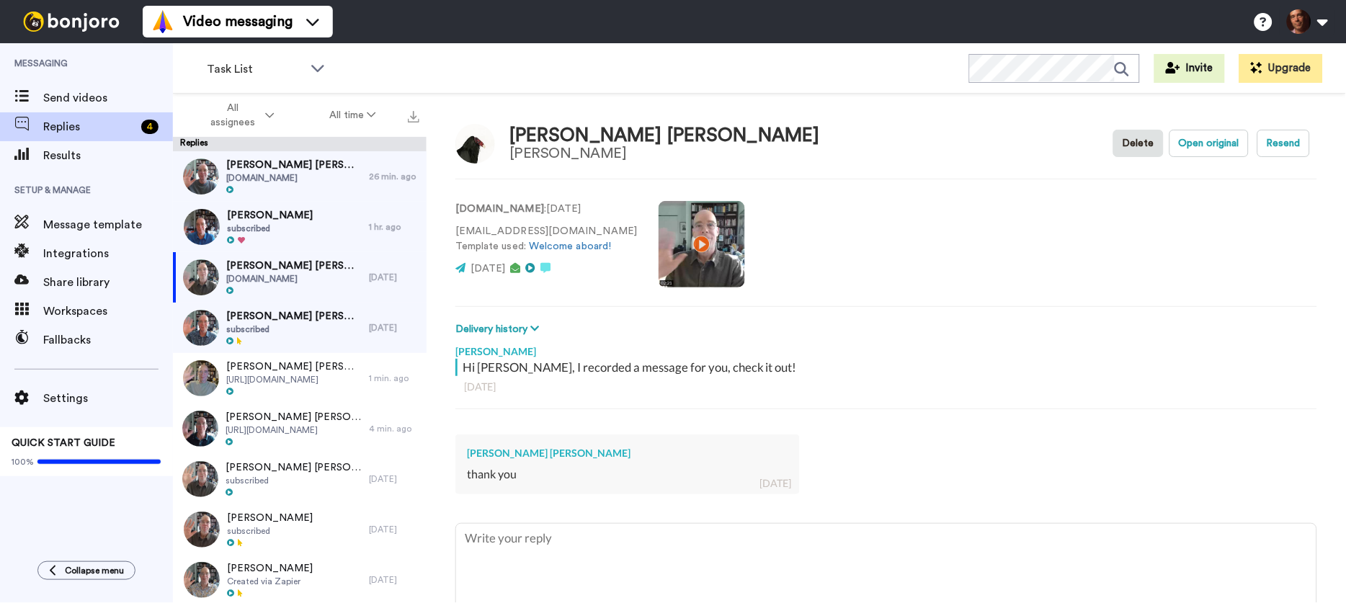
scroll to position [73, 0]
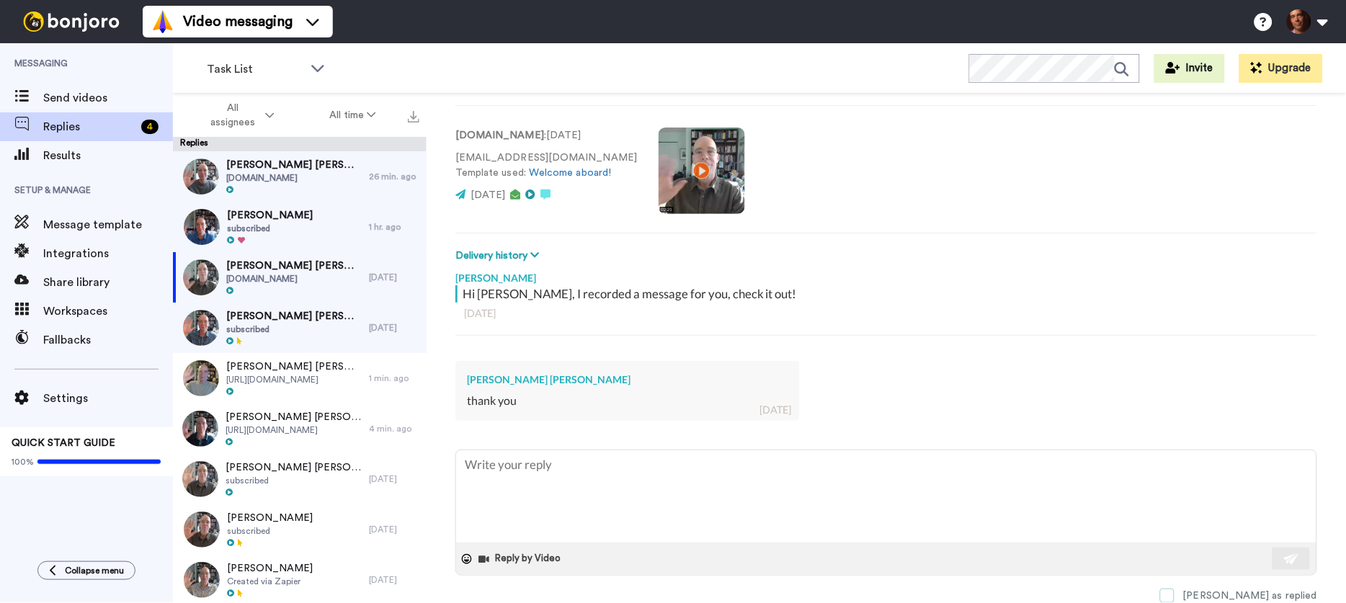
click at [1174, 594] on span at bounding box center [1167, 596] width 14 height 14
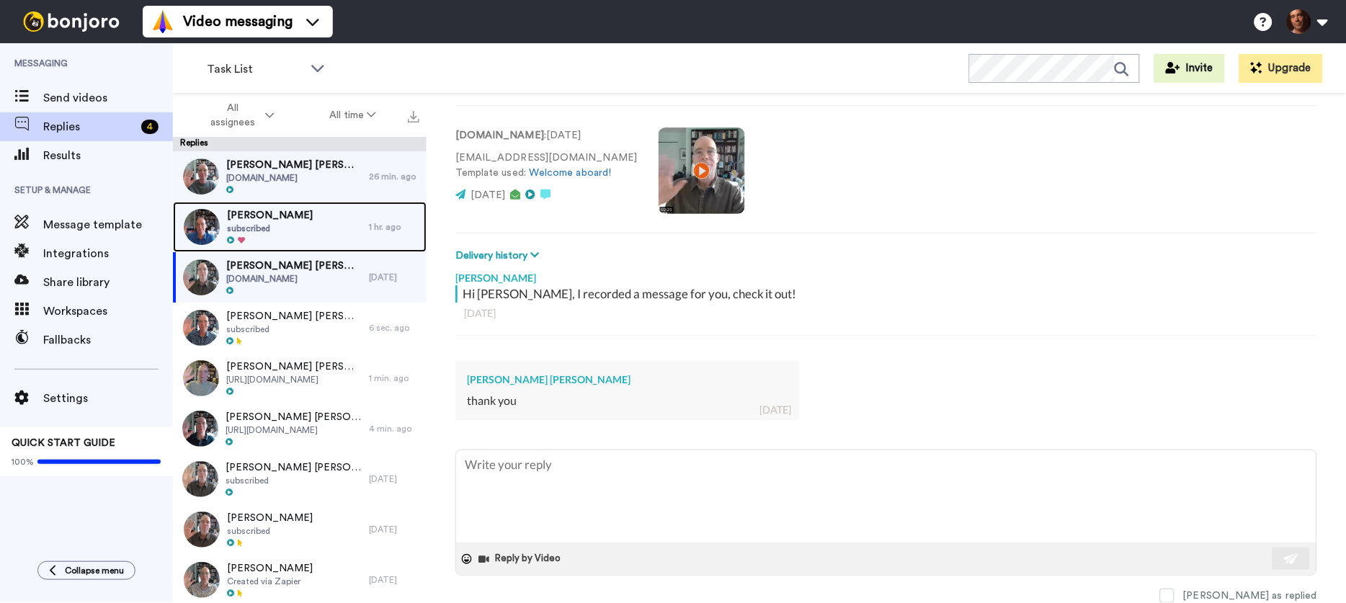
click at [318, 230] on div "Joshua Russell subscribed" at bounding box center [271, 227] width 196 height 50
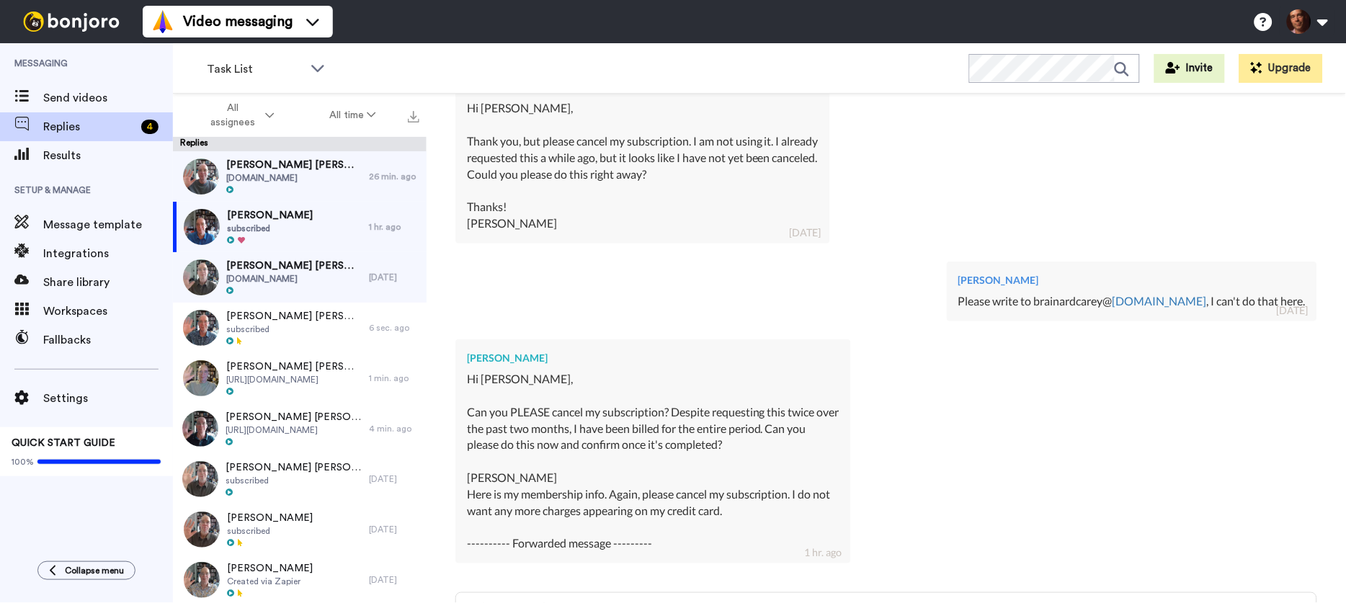
scroll to position [508, 0]
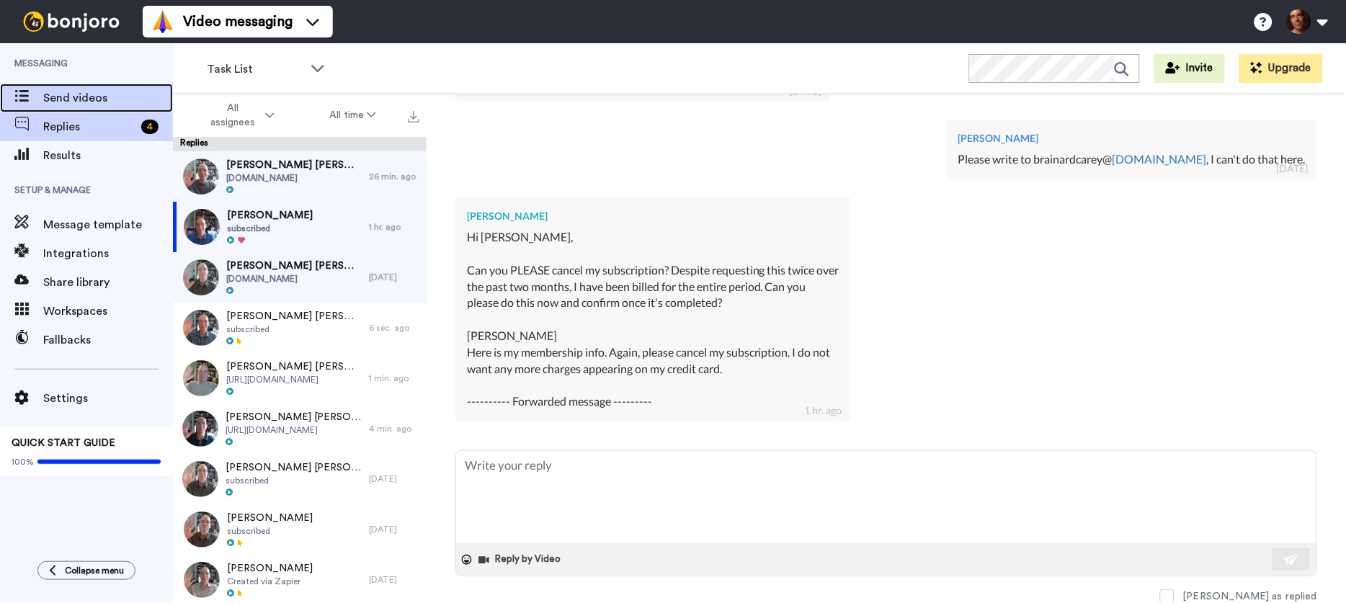
click at [103, 100] on span "Send videos" at bounding box center [108, 97] width 130 height 17
